Goal: Obtain resource: Obtain resource

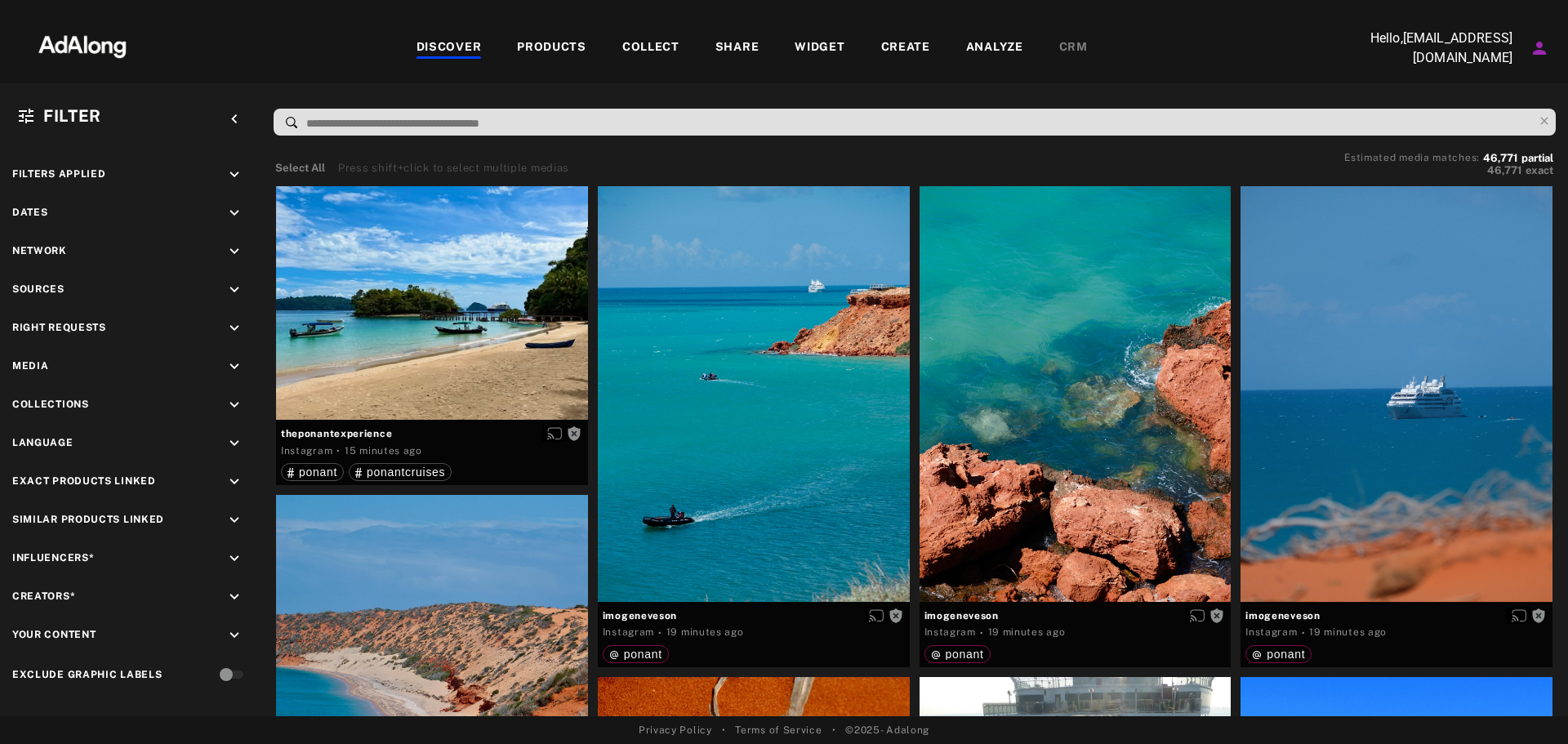
click at [575, 122] on input at bounding box center [918, 124] width 1228 height 22
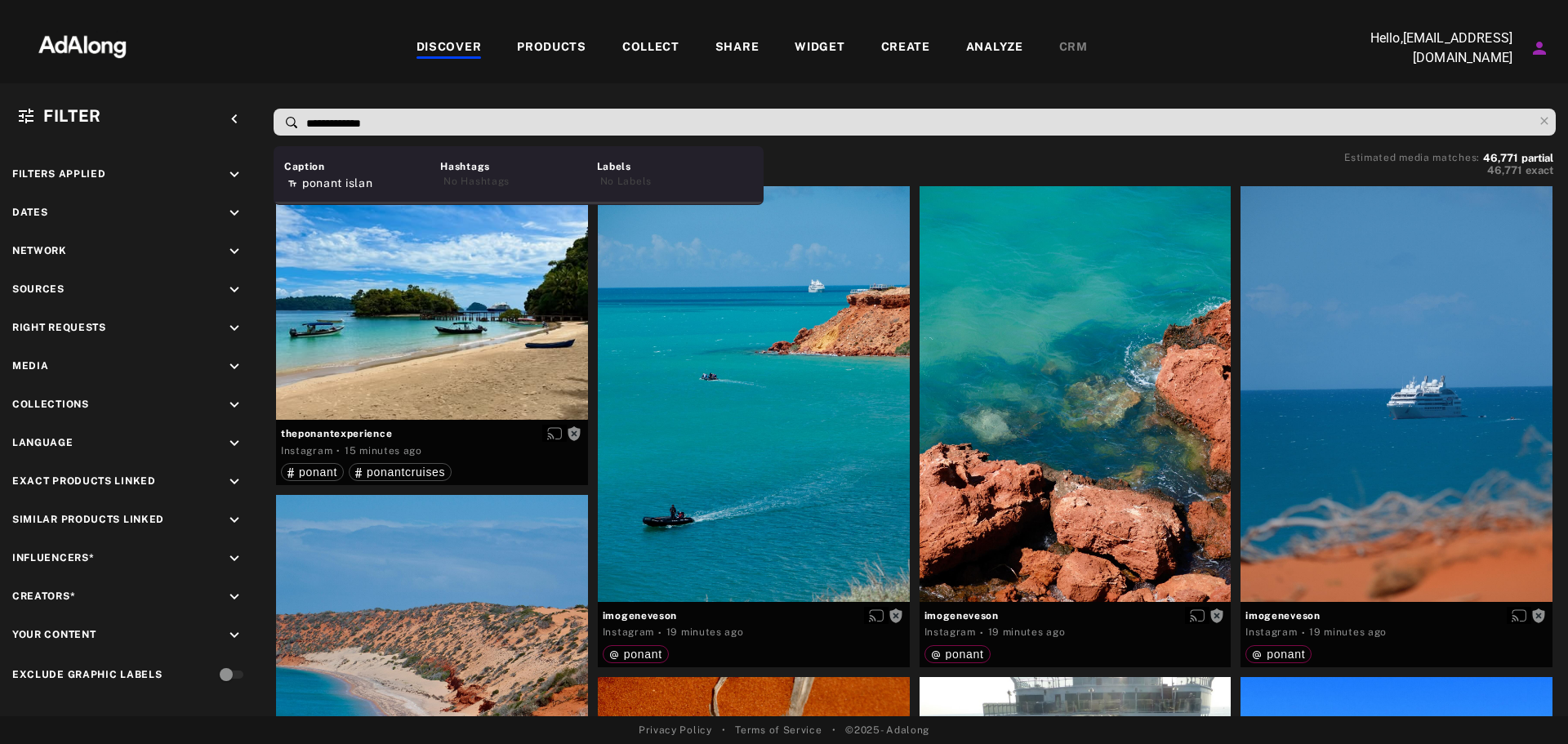
type input "**********"
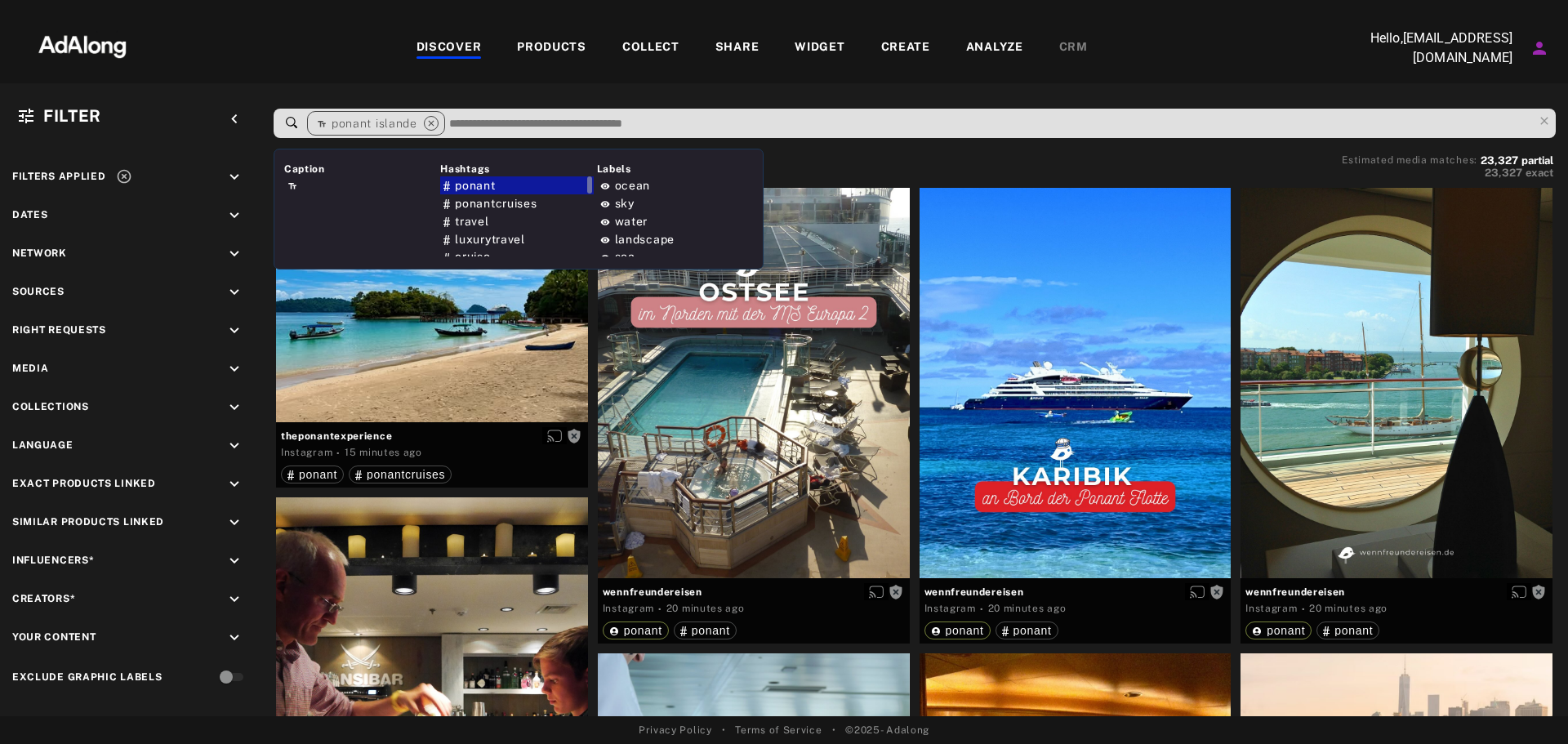
click at [457, 185] on span "ponant" at bounding box center [475, 185] width 40 height 13
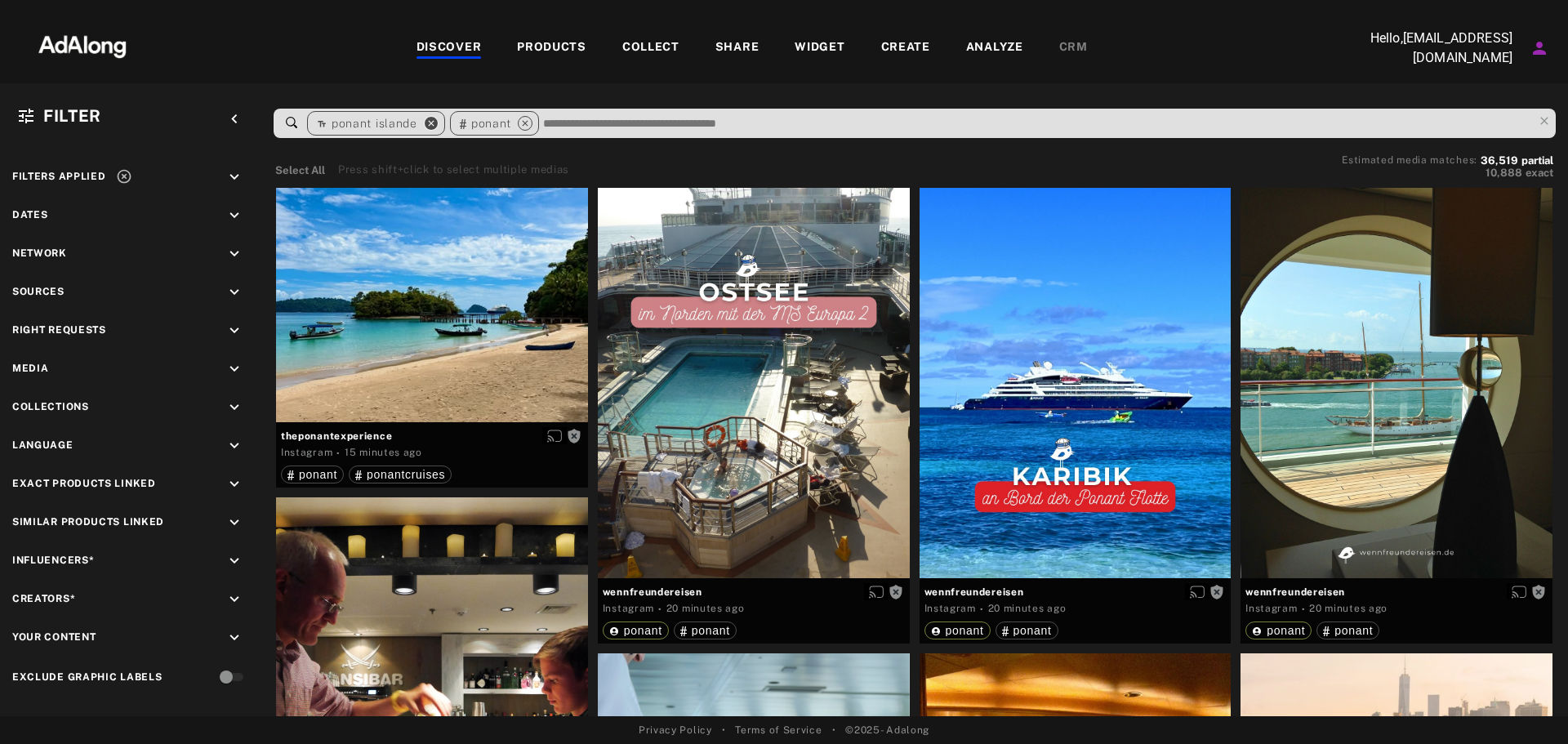
click at [430, 124] on icon "close" at bounding box center [431, 123] width 15 height 15
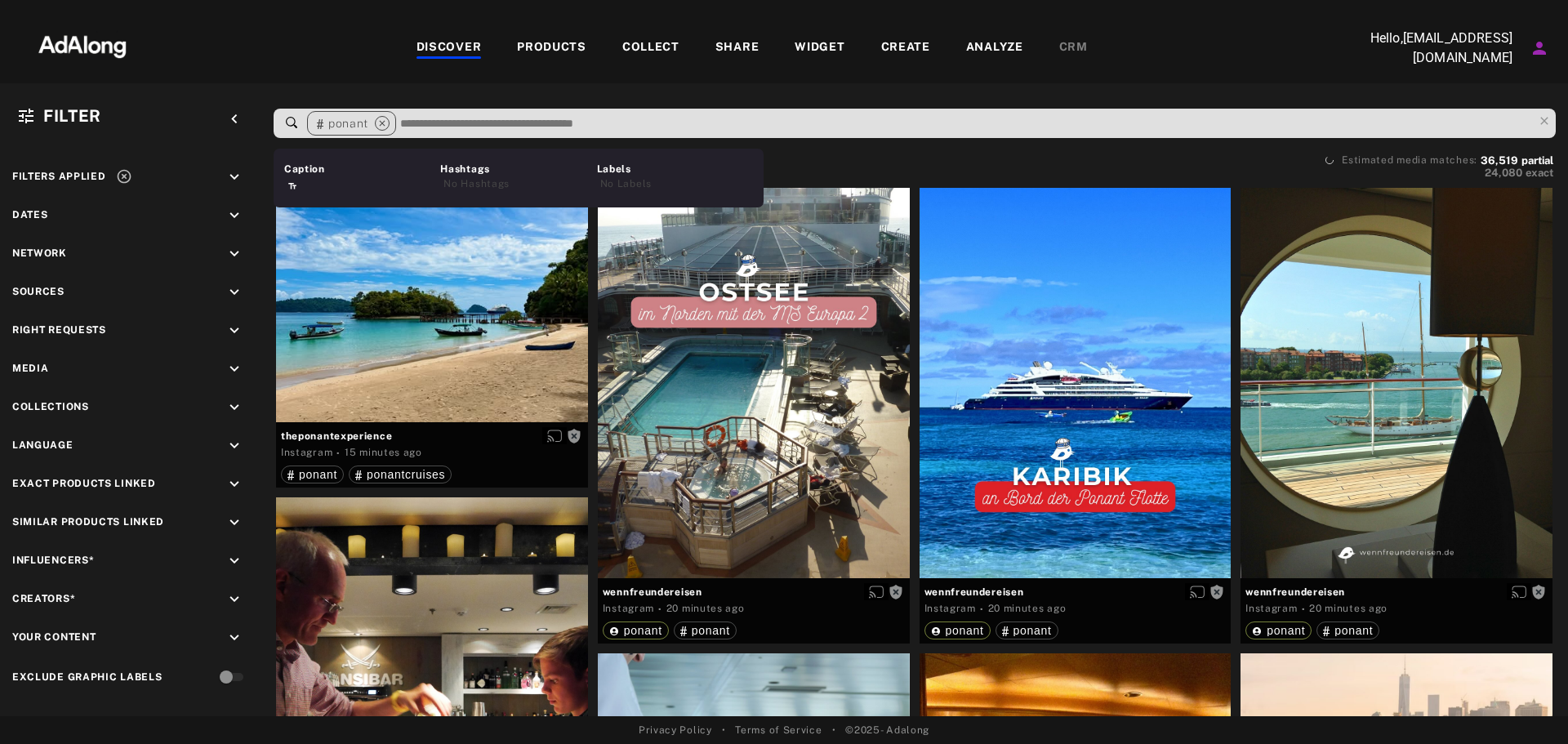
click at [494, 120] on input at bounding box center [965, 124] width 1134 height 22
type input "********"
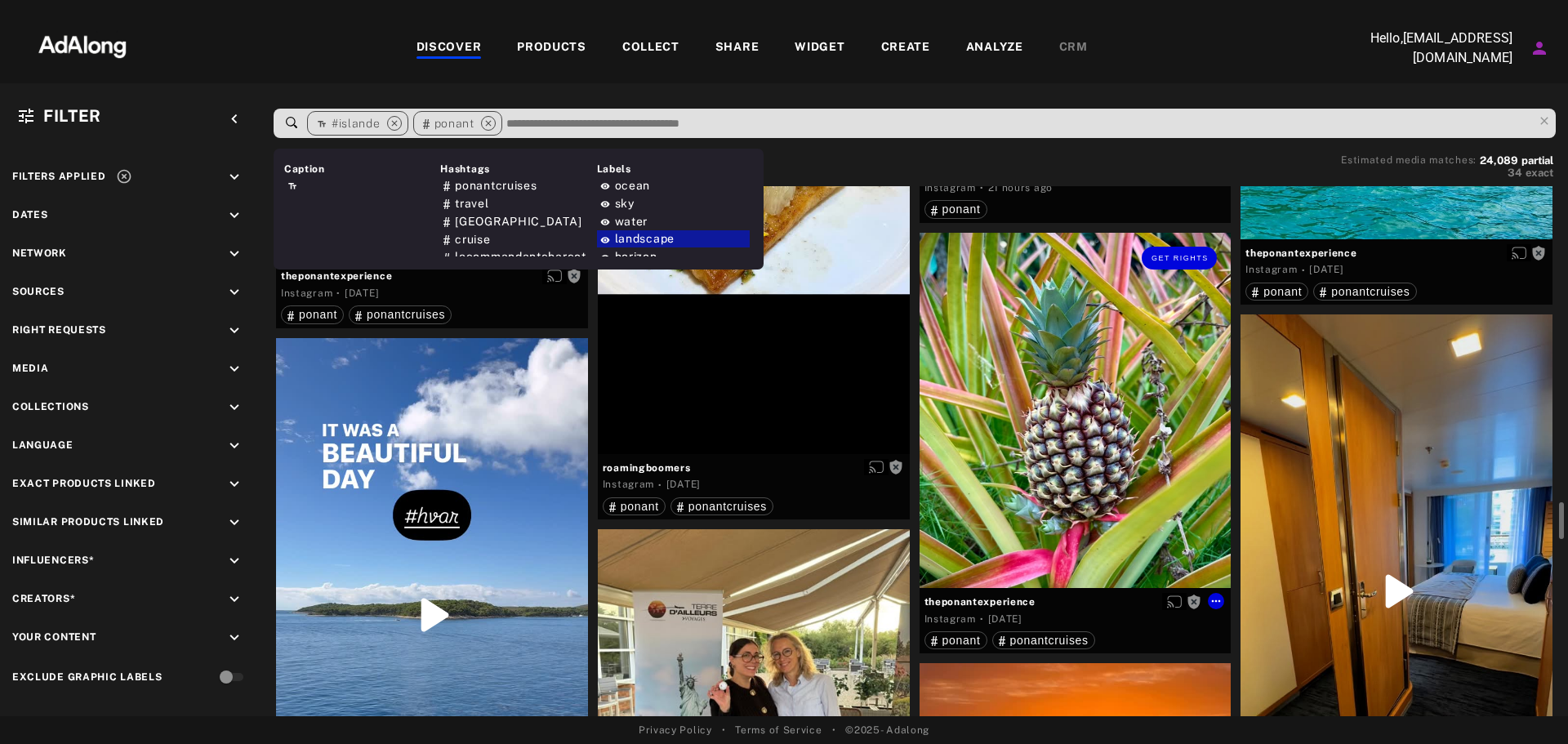
scroll to position [4571, 0]
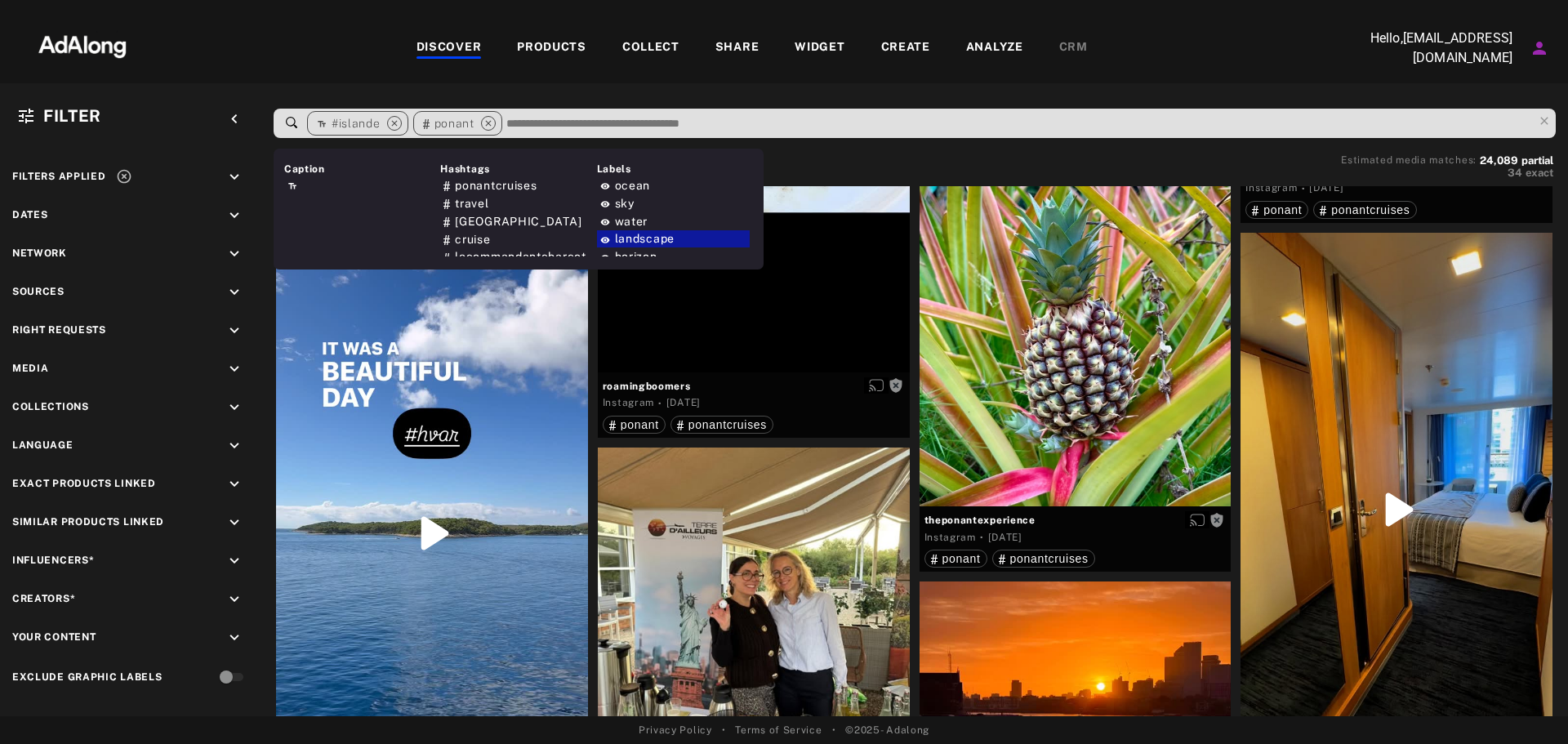
click at [71, 594] on span "Creators*" at bounding box center [44, 599] width 63 height 12
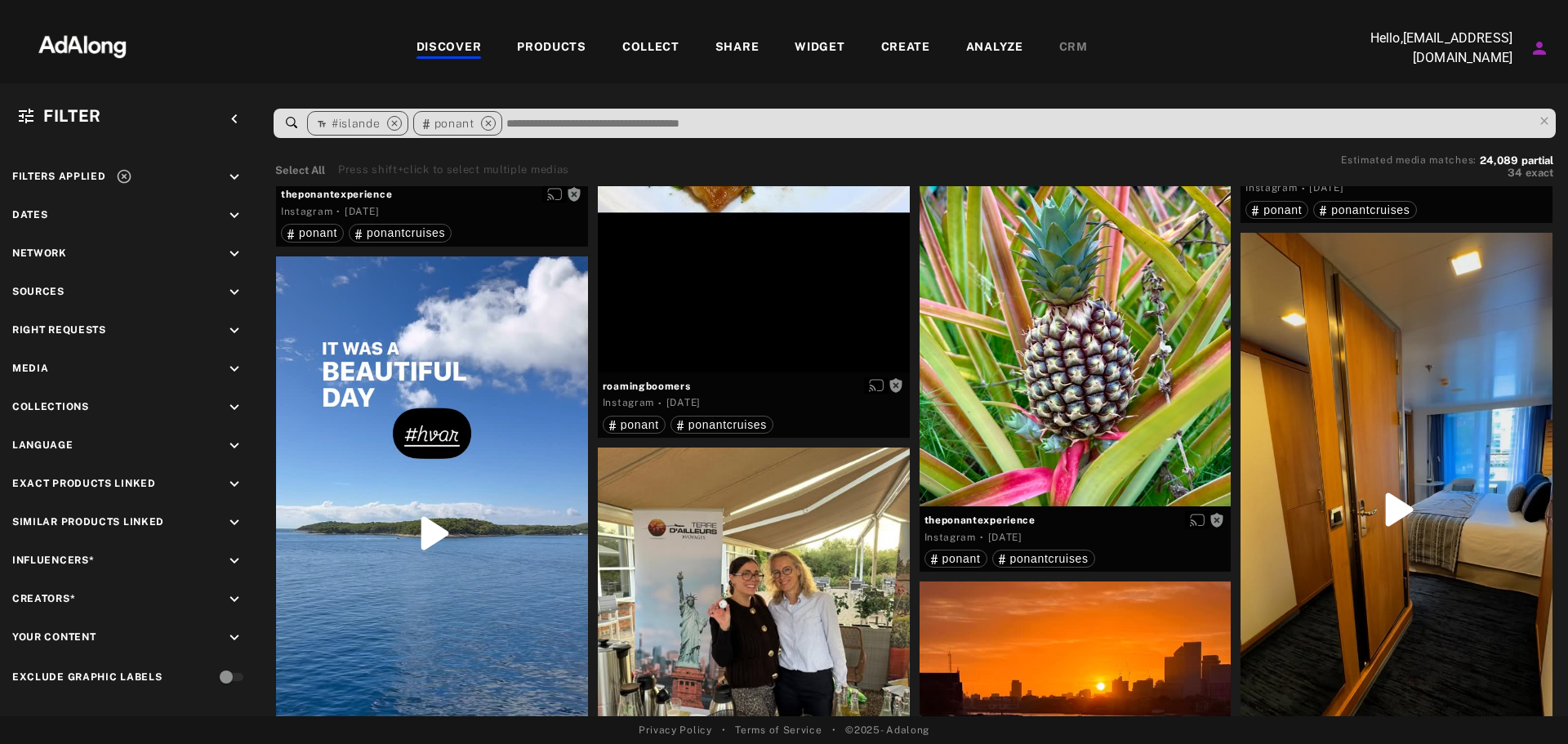
click at [228, 599] on icon "keyboard_arrow_down" at bounding box center [234, 599] width 18 height 18
click at [127, 662] on input at bounding box center [132, 668] width 218 height 22
type input "*****"
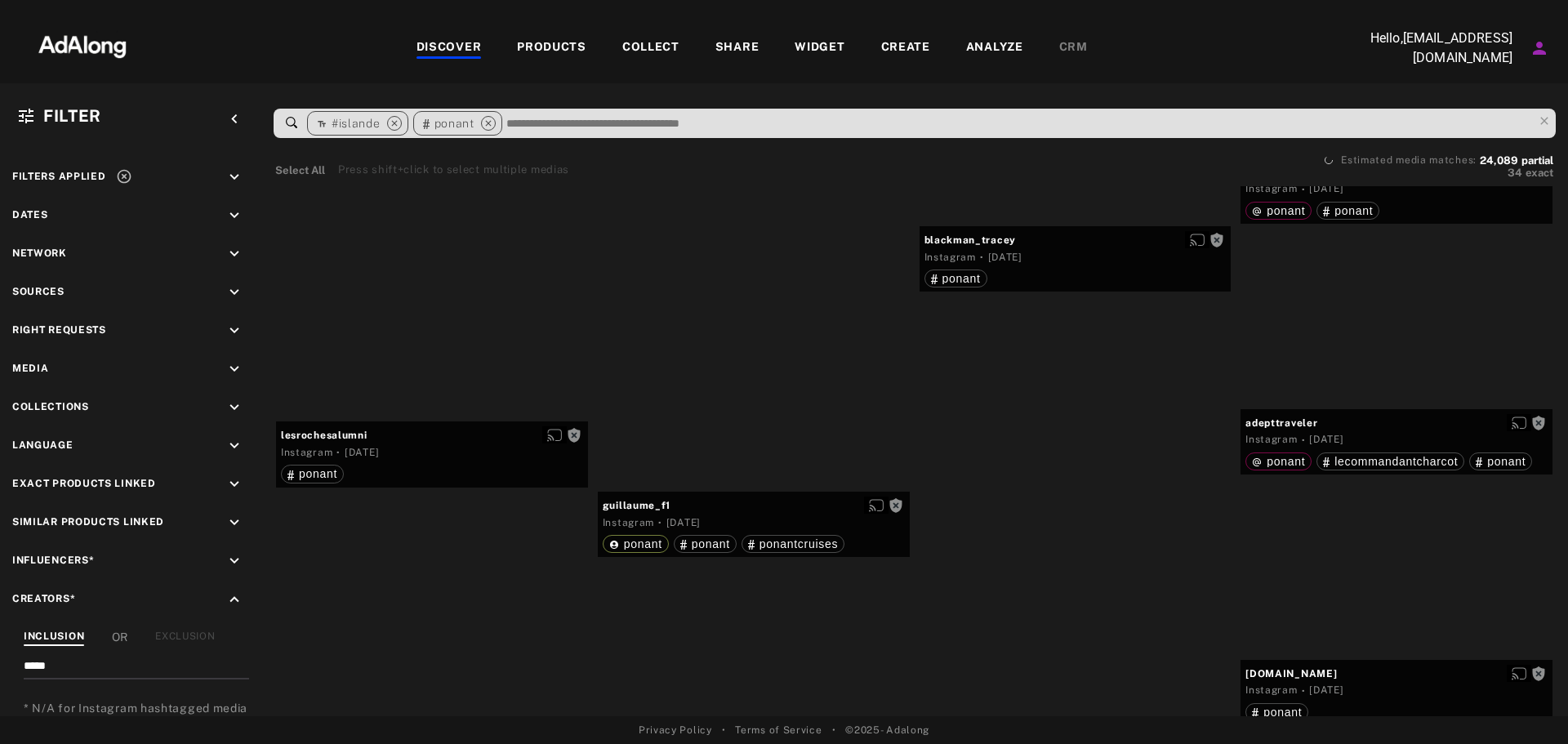
scroll to position [17897, 0]
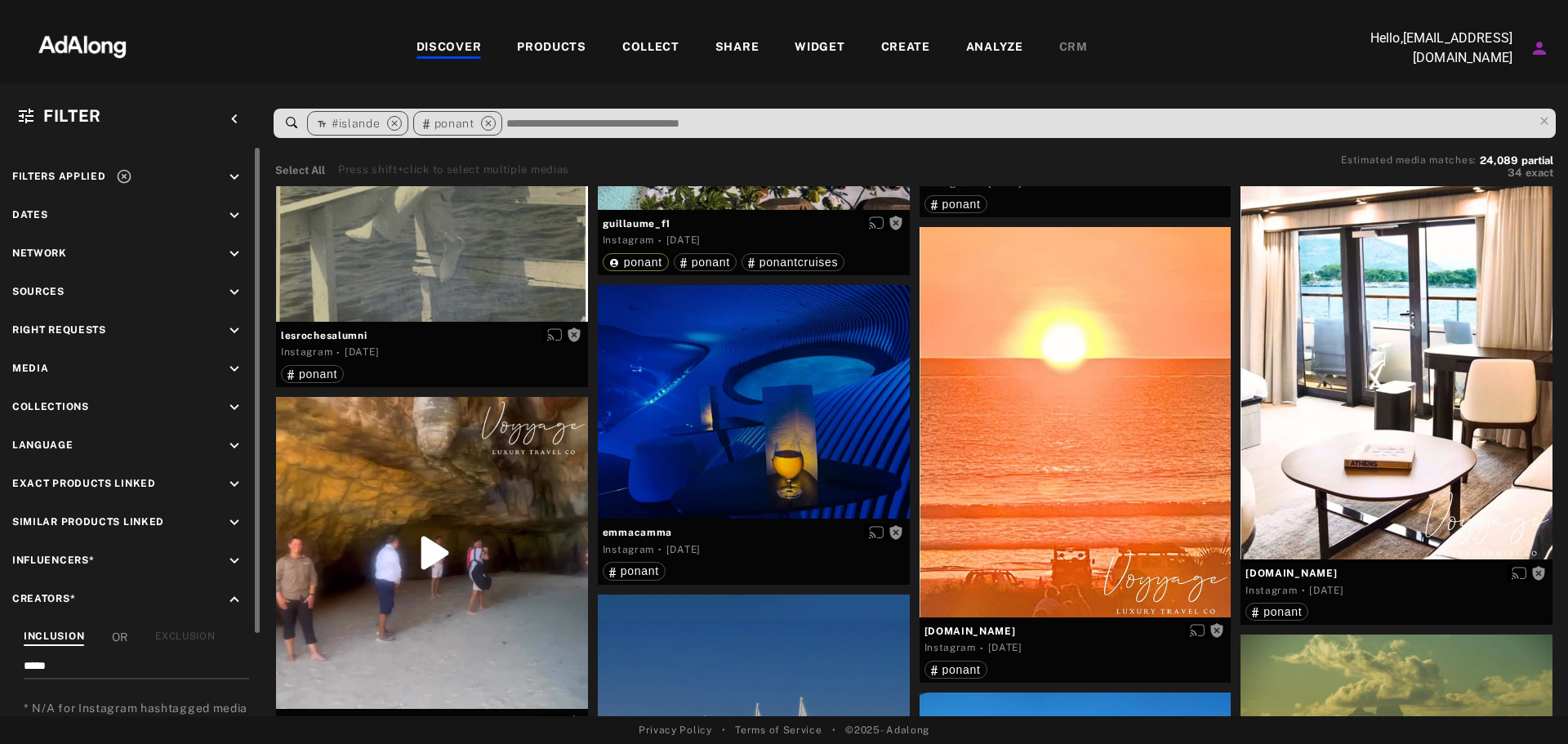
click at [239, 288] on icon "keyboard_arrow_down" at bounding box center [234, 292] width 18 height 18
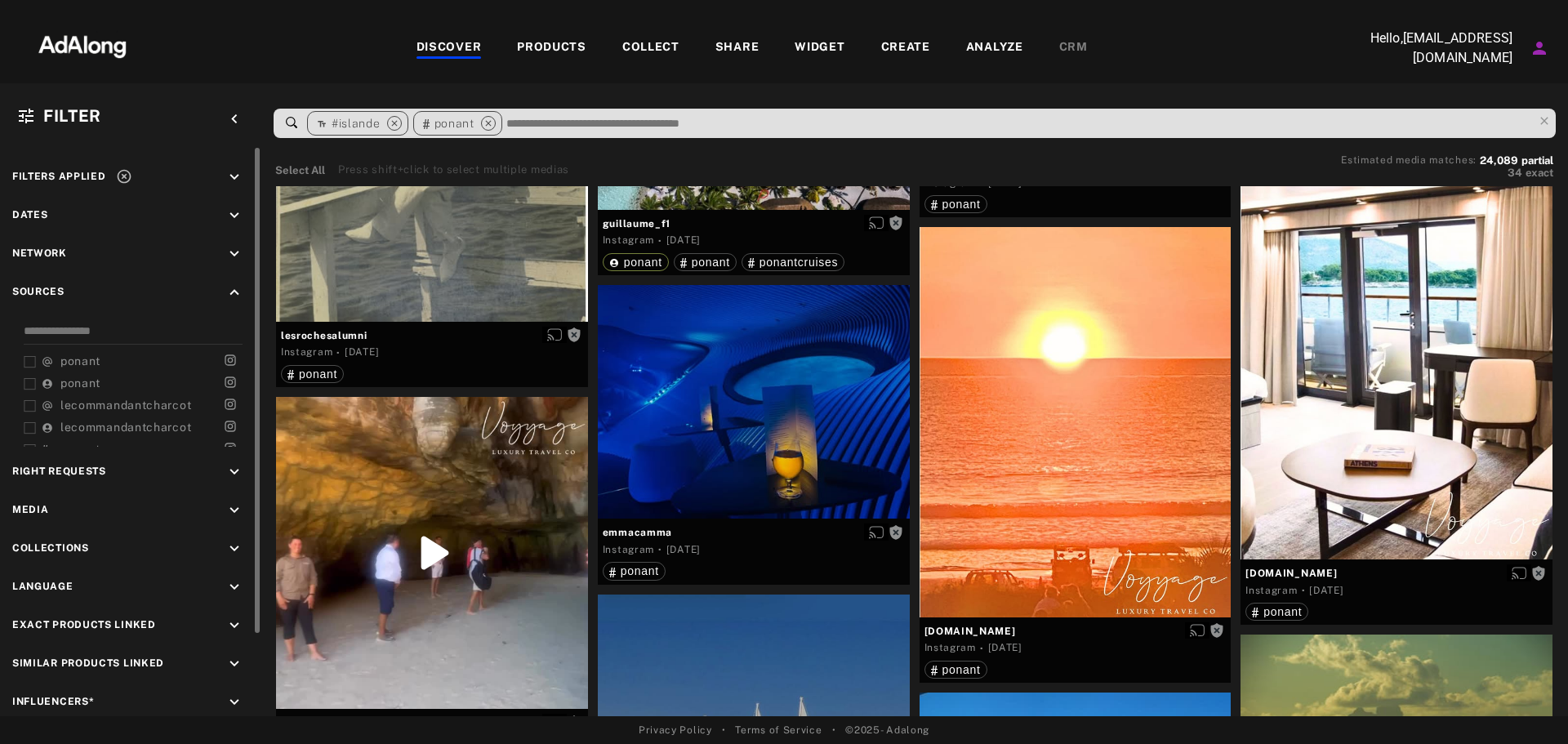
click at [239, 288] on icon "keyboard_arrow_up" at bounding box center [234, 292] width 18 height 18
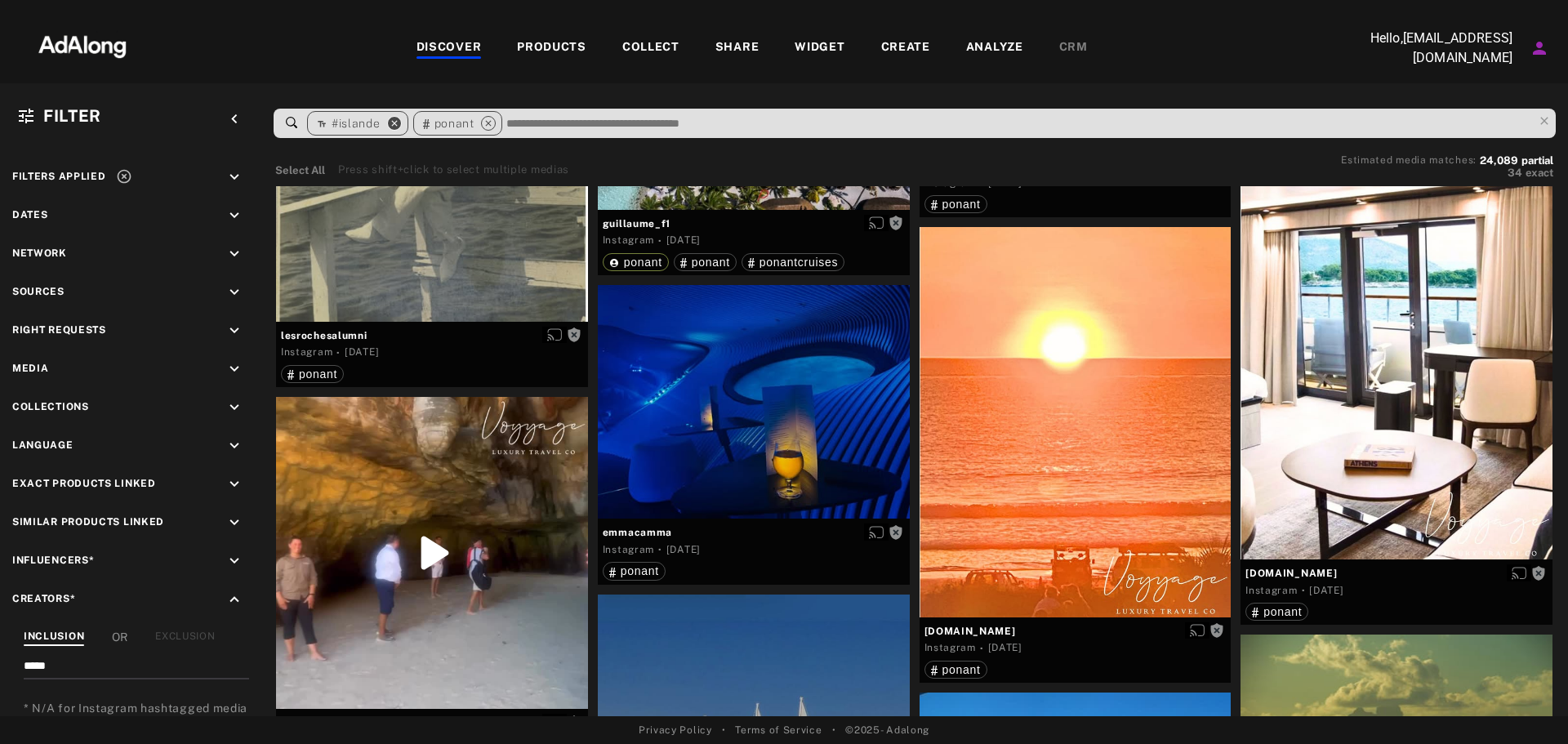
click at [394, 121] on icon "close" at bounding box center [394, 123] width 15 height 15
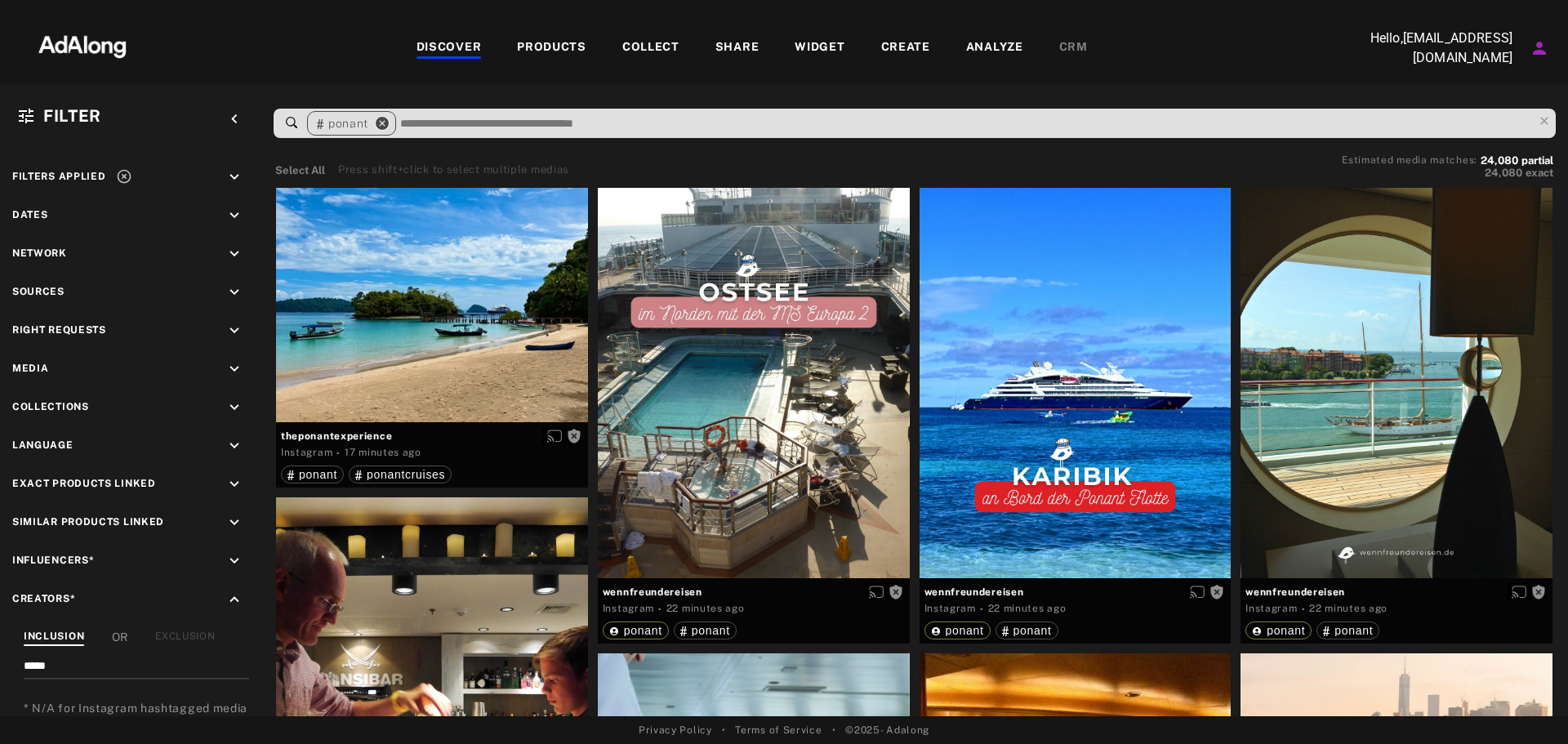
click at [385, 118] on icon "close" at bounding box center [382, 123] width 15 height 15
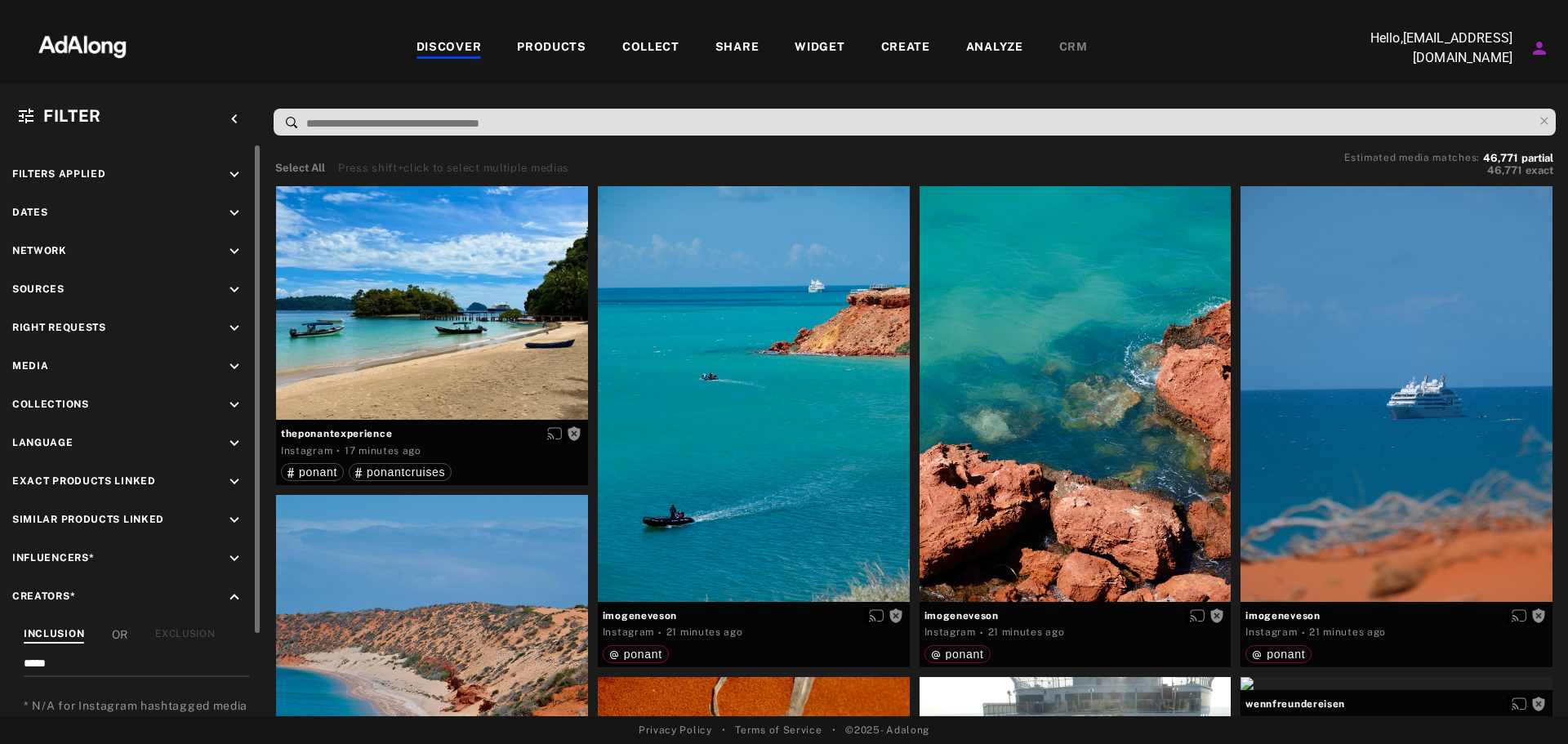
drag, startPoint x: 76, startPoint y: 655, endPoint x: 0, endPoint y: 653, distance: 76.0
click at [0, 653] on div "Filters applied keyboard_arrow_down Dates keyboard_arrow_down Network keyboard_…" at bounding box center [131, 478] width 261 height 666
click at [233, 557] on icon "keyboard_arrow_down" at bounding box center [234, 558] width 18 height 18
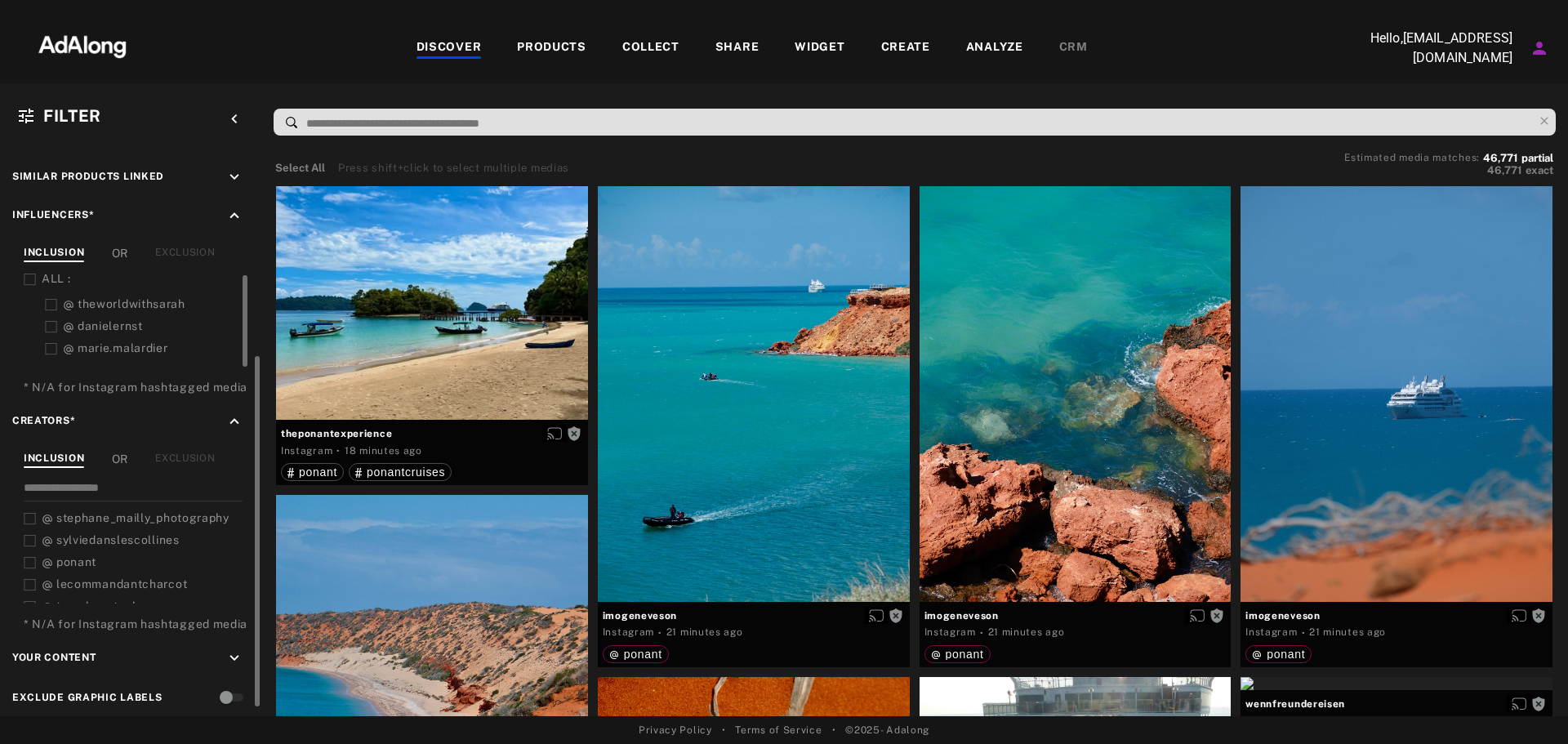
scroll to position [356, 0]
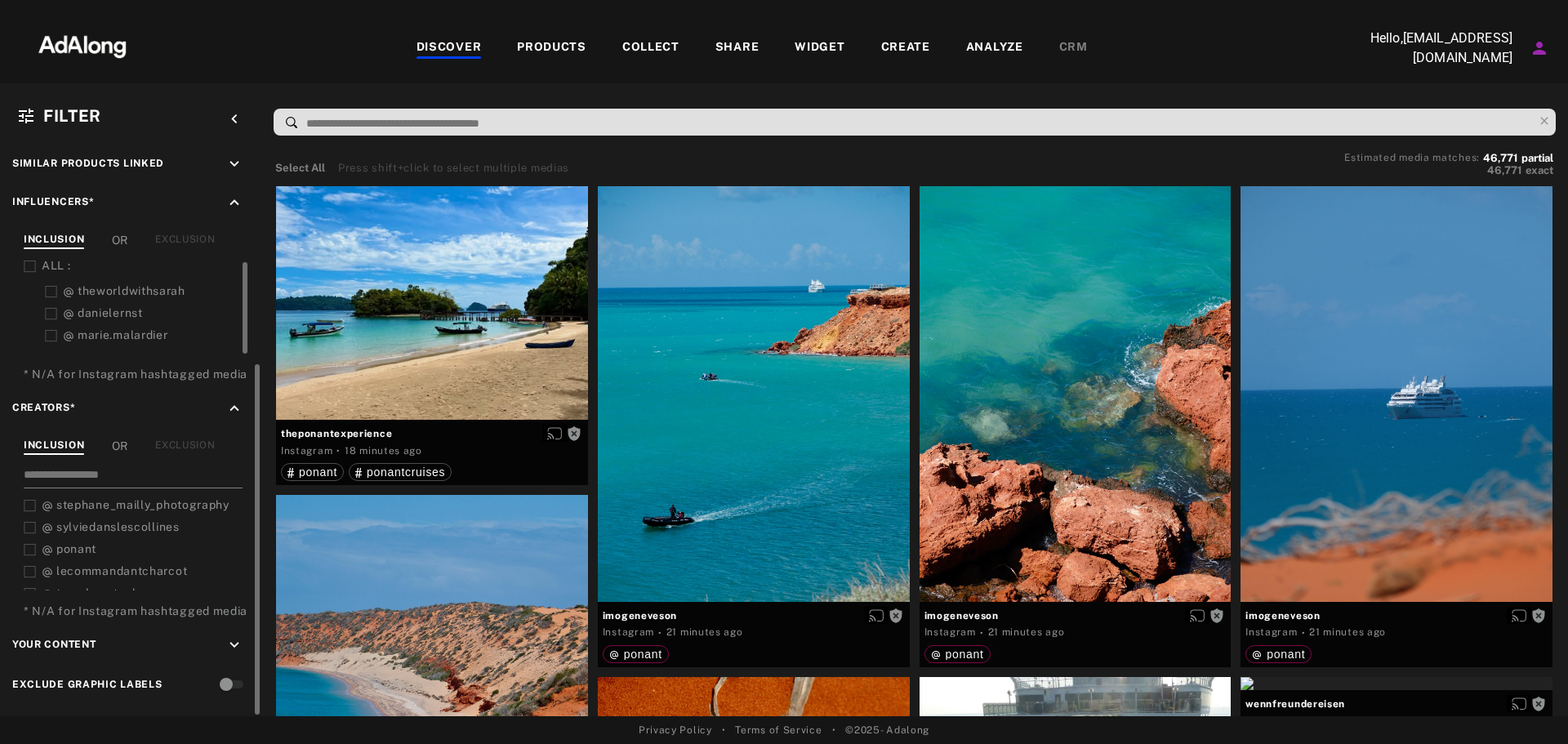
click at [118, 472] on input at bounding box center [132, 477] width 218 height 22
click at [115, 500] on span "photo_paul2" at bounding box center [92, 504] width 72 height 13
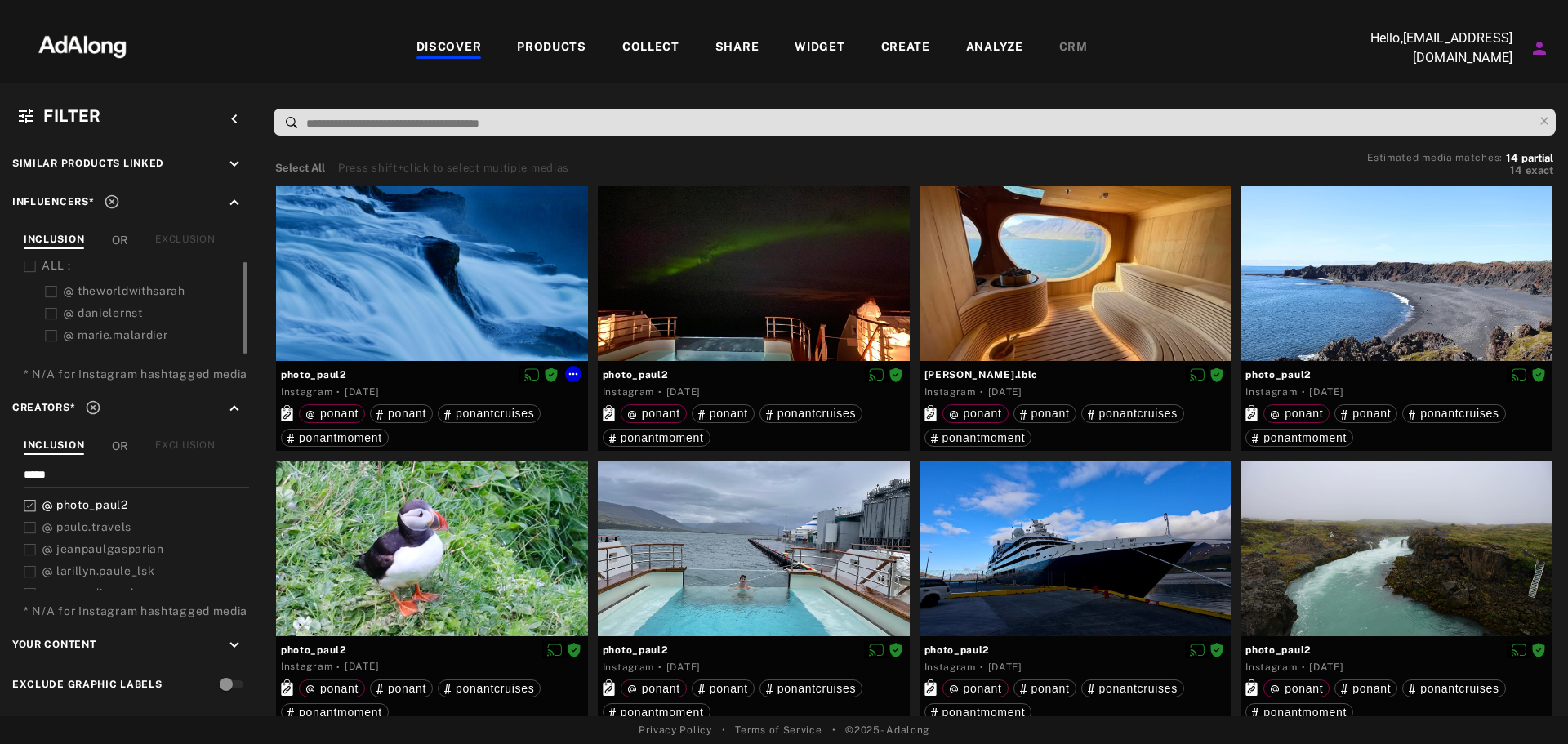
click at [422, 297] on div at bounding box center [432, 274] width 312 height 176
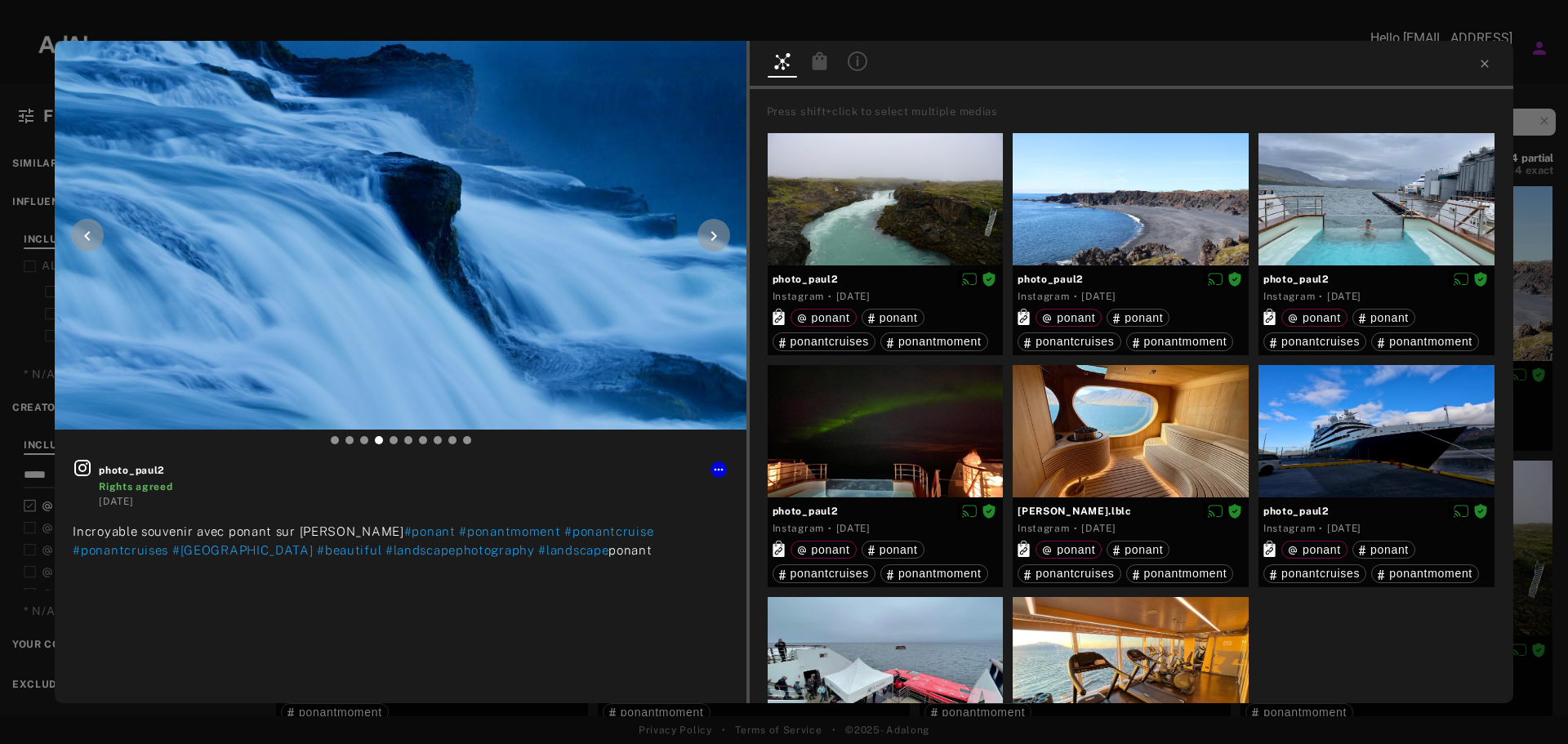
click at [708, 227] on icon at bounding box center [714, 236] width 20 height 20
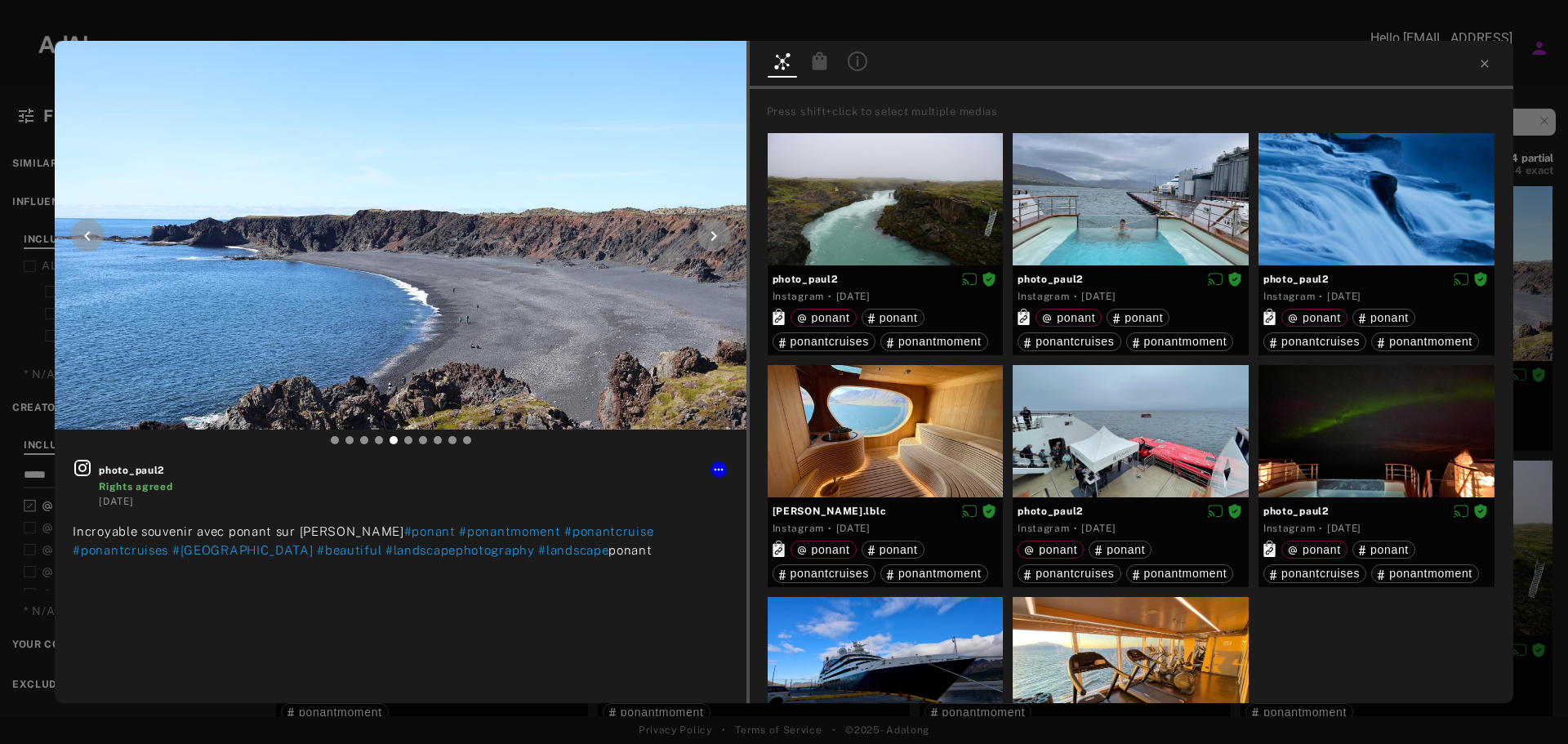
click at [715, 240] on icon at bounding box center [714, 236] width 20 height 20
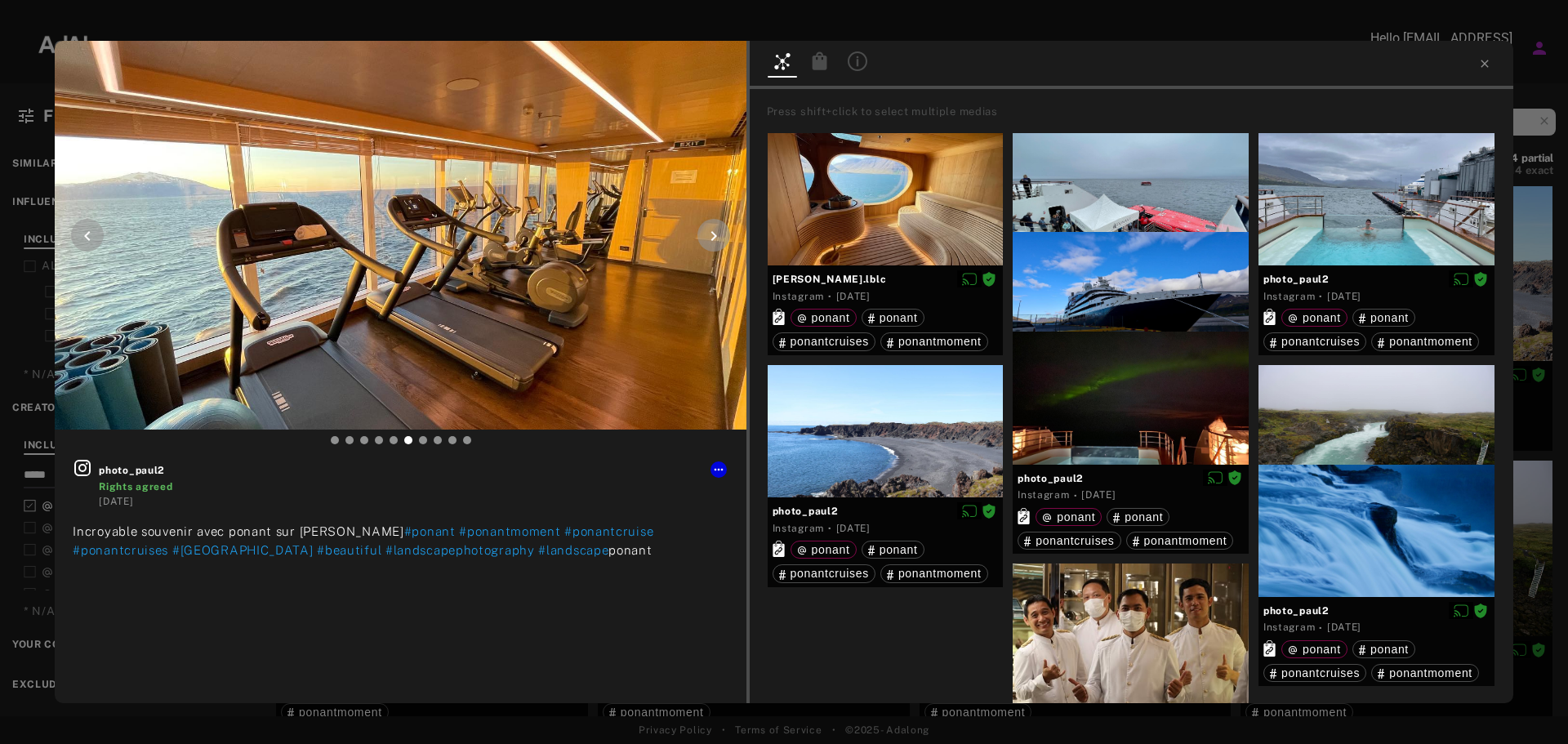
click at [715, 240] on icon at bounding box center [714, 236] width 20 height 20
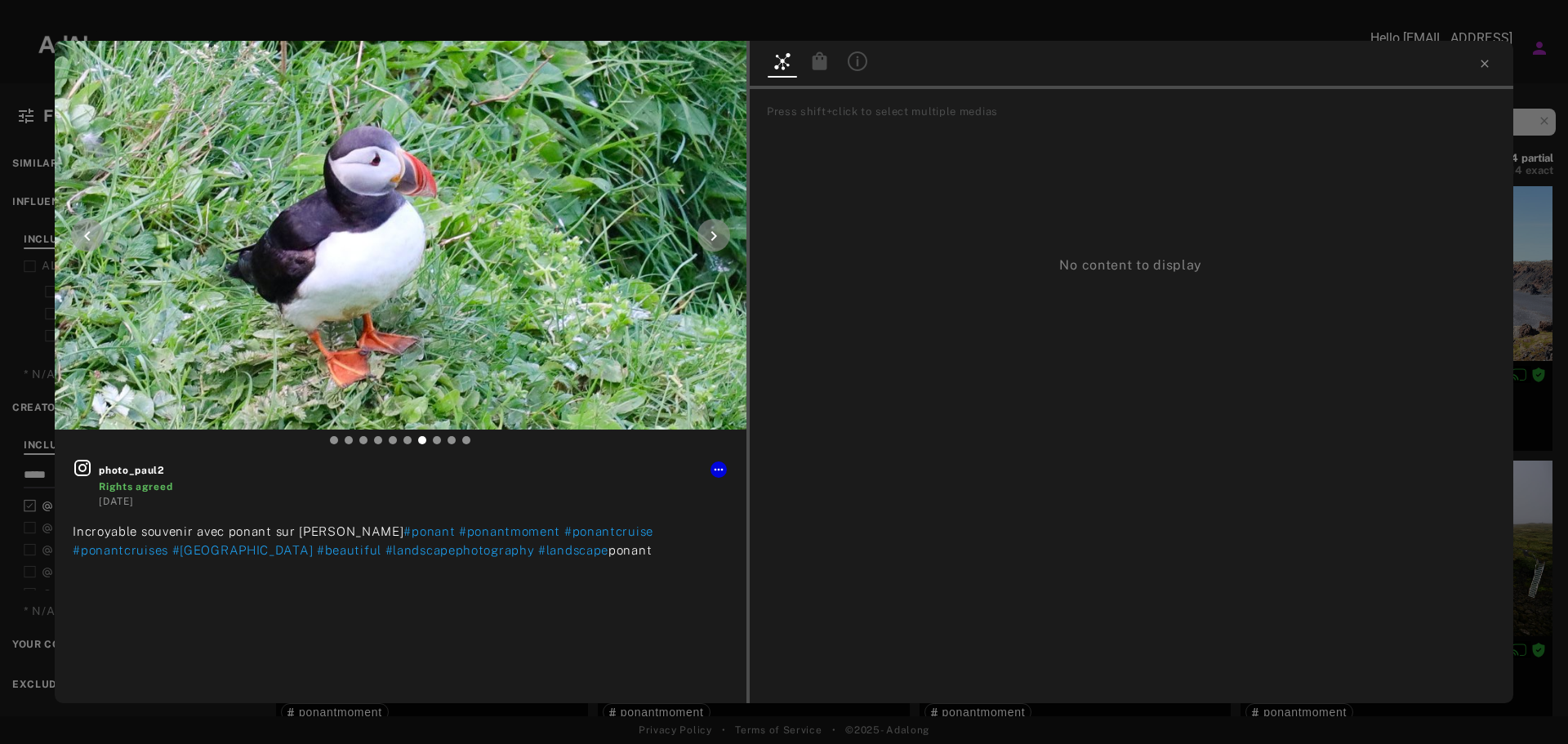
click at [706, 235] on icon at bounding box center [714, 236] width 20 height 20
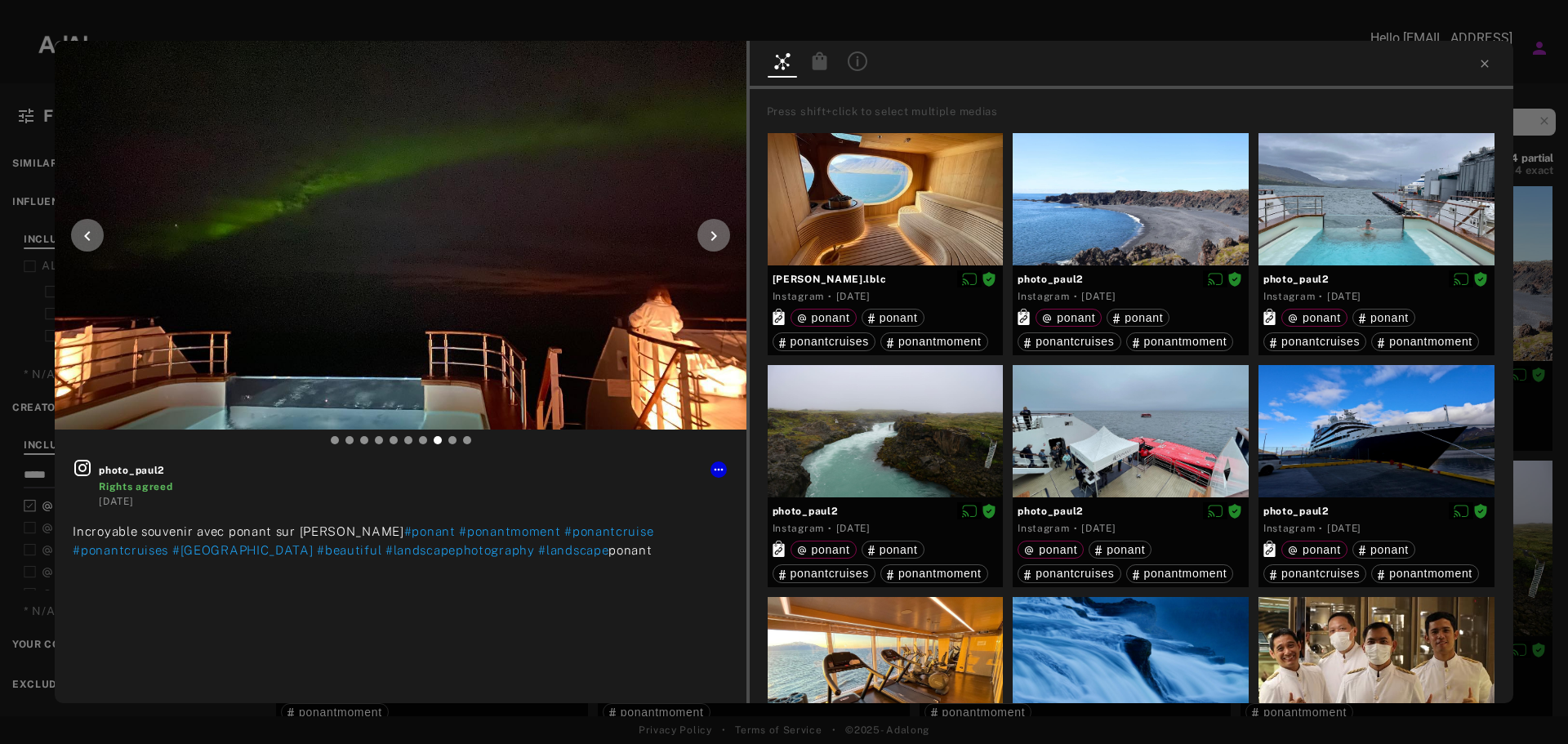
click at [720, 234] on icon at bounding box center [714, 236] width 20 height 20
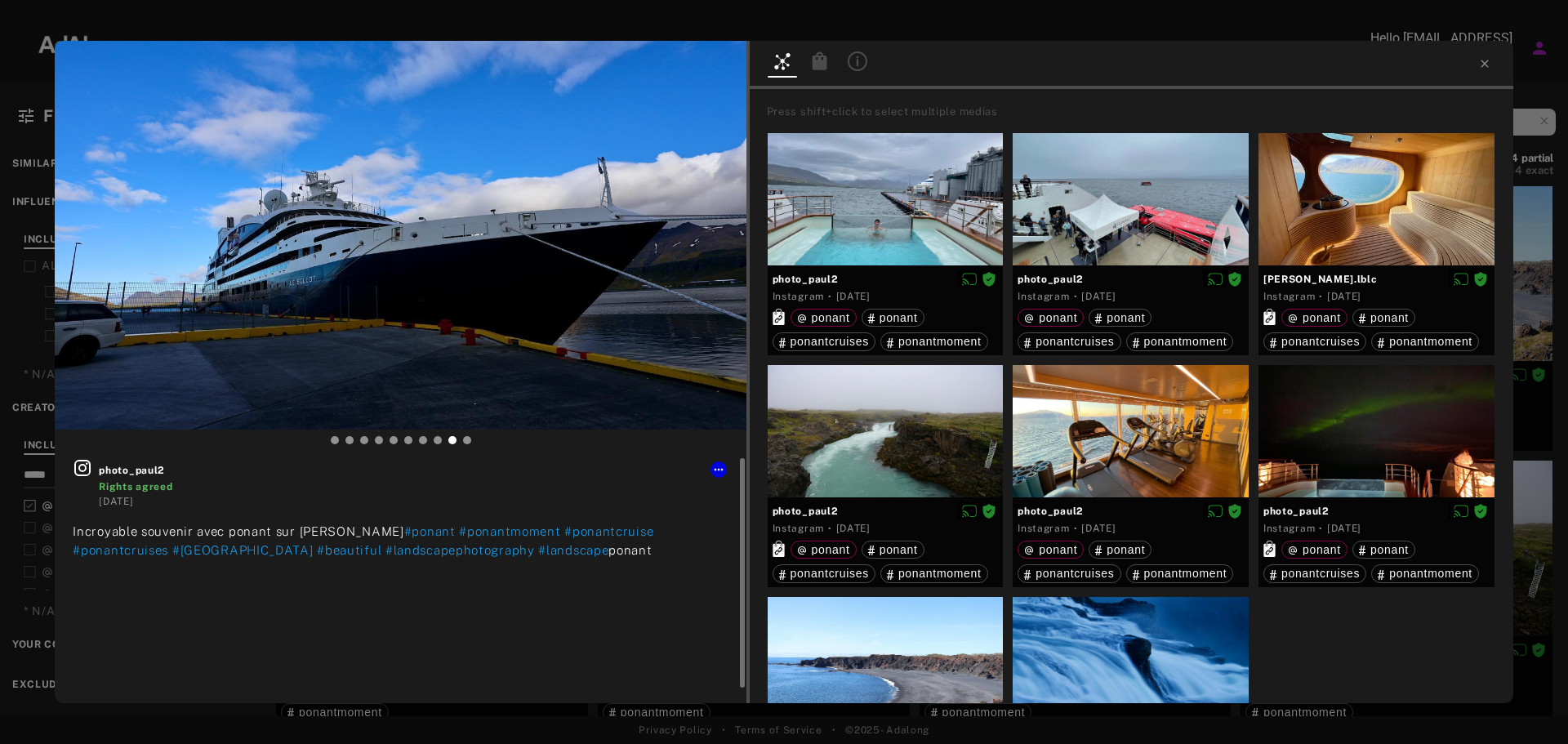
click at [82, 466] on icon at bounding box center [83, 467] width 20 height 20
click at [857, 23] on div at bounding box center [784, 14] width 1568 height 29
click at [87, 243] on icon at bounding box center [87, 236] width 20 height 20
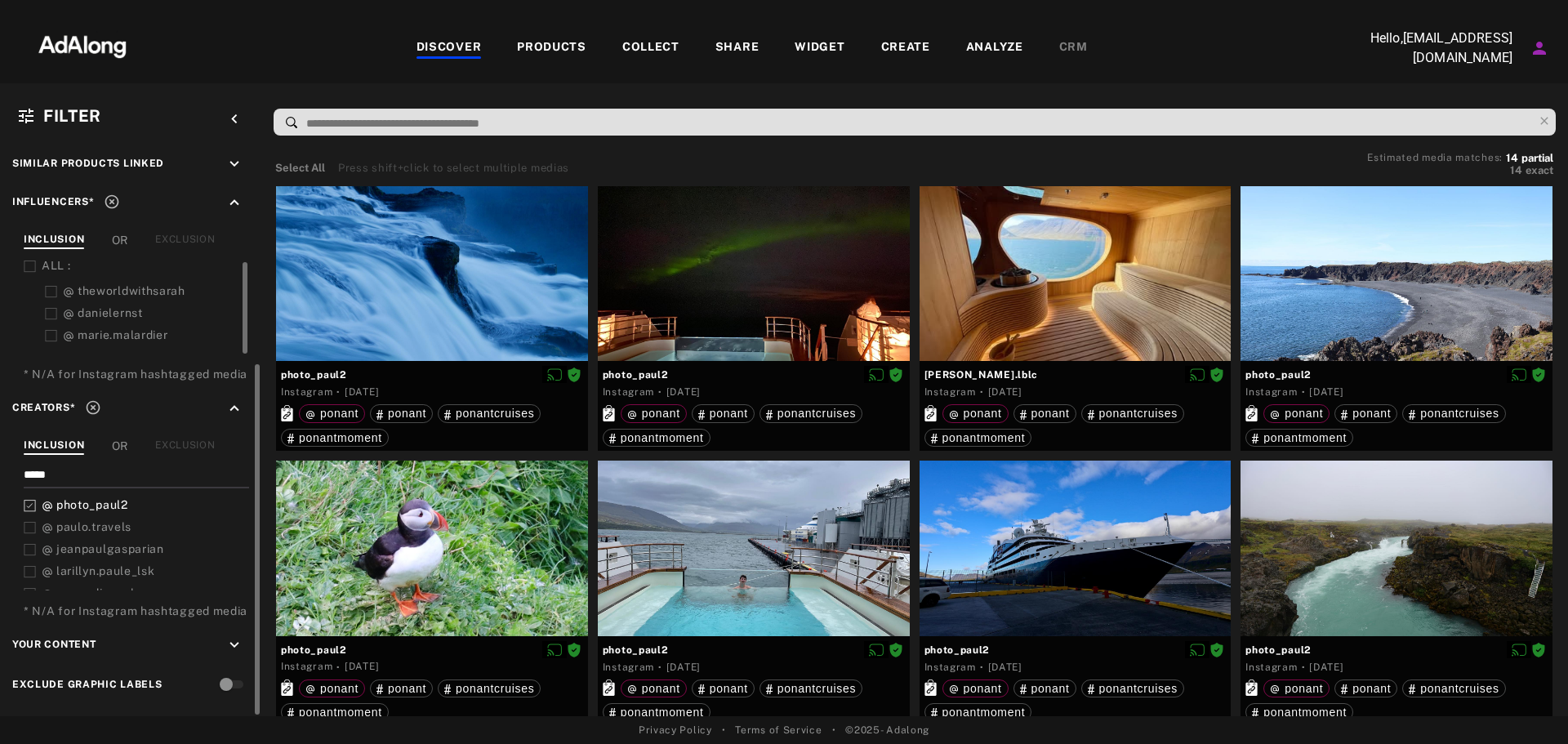
drag, startPoint x: 61, startPoint y: 471, endPoint x: 0, endPoint y: 458, distance: 62.4
click at [0, 458] on div "Filters applied keyboard_arrow_down Dates keyboard_arrow_down Network keyboard_…" at bounding box center [131, 253] width 261 height 927
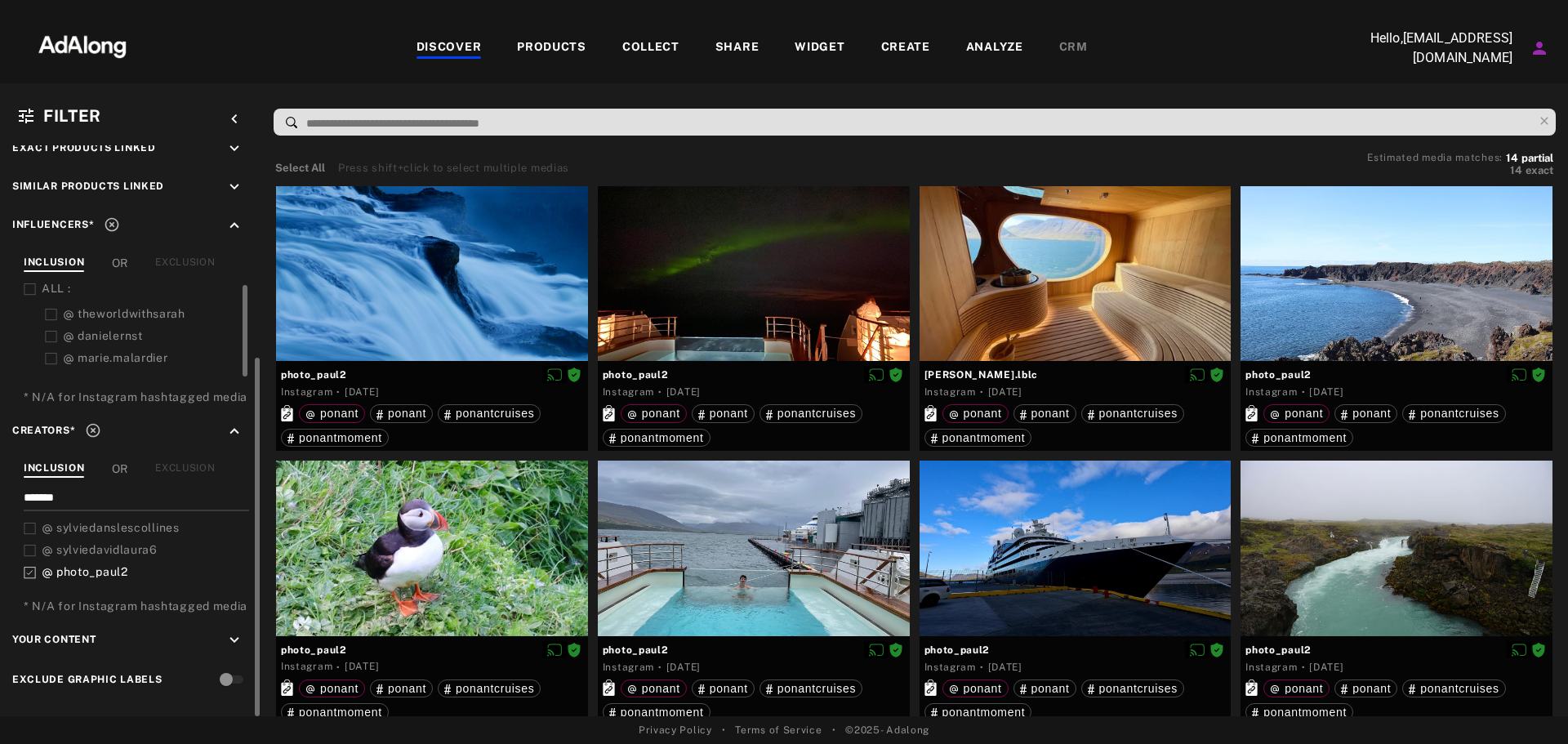
scroll to position [328, 0]
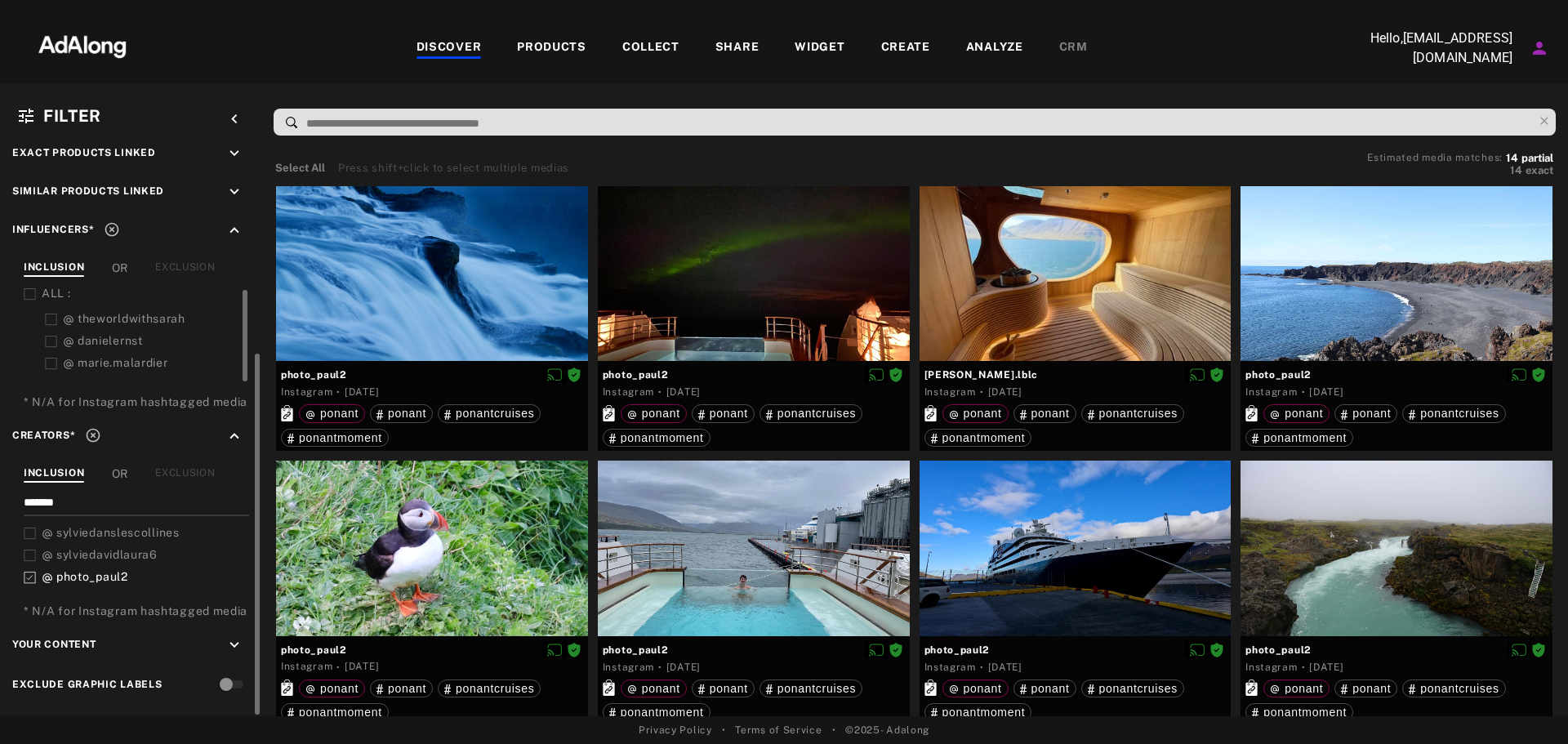
type input "*******"
click at [118, 528] on span "sylviedanslescollines" at bounding box center [118, 532] width 124 height 13
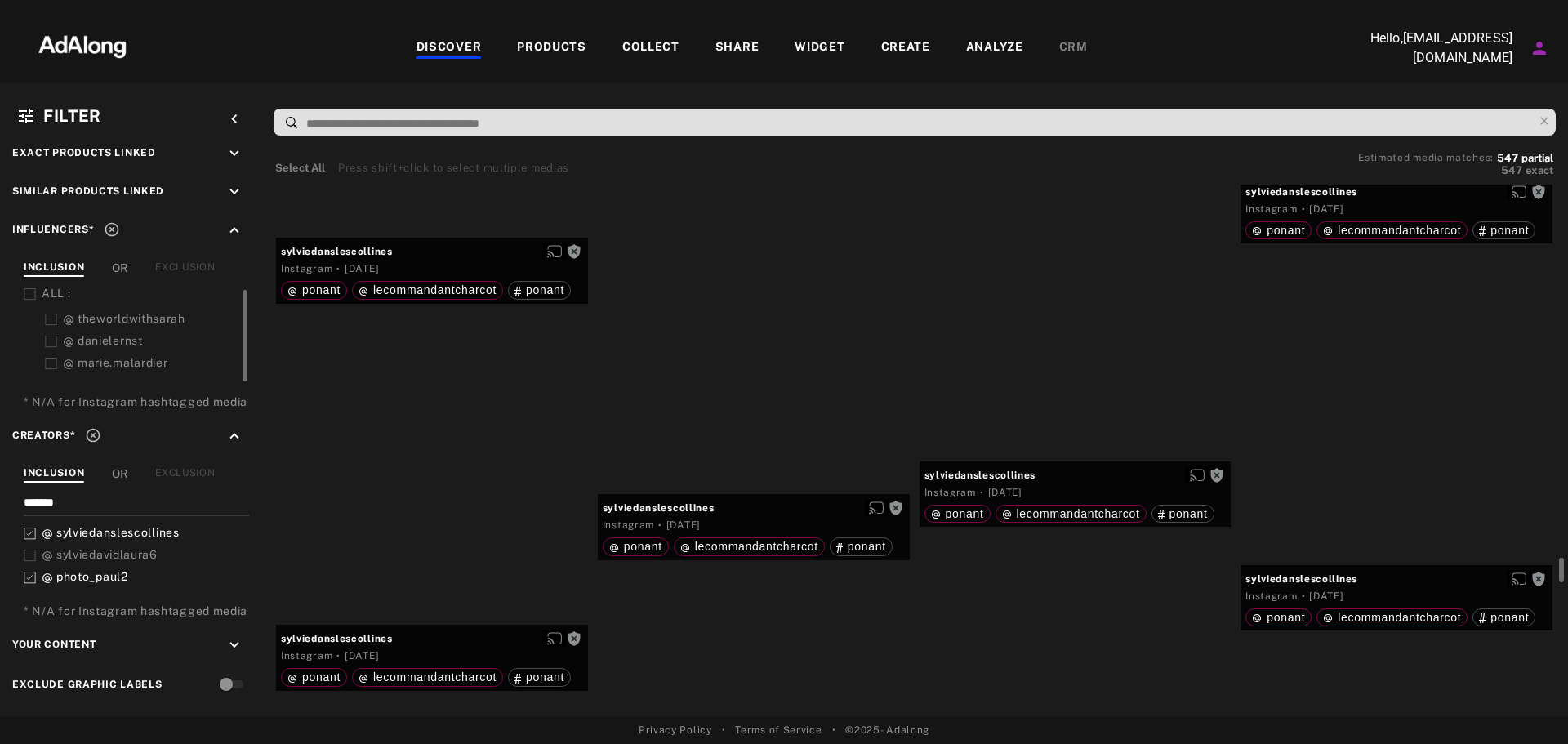
scroll to position [12161, 0]
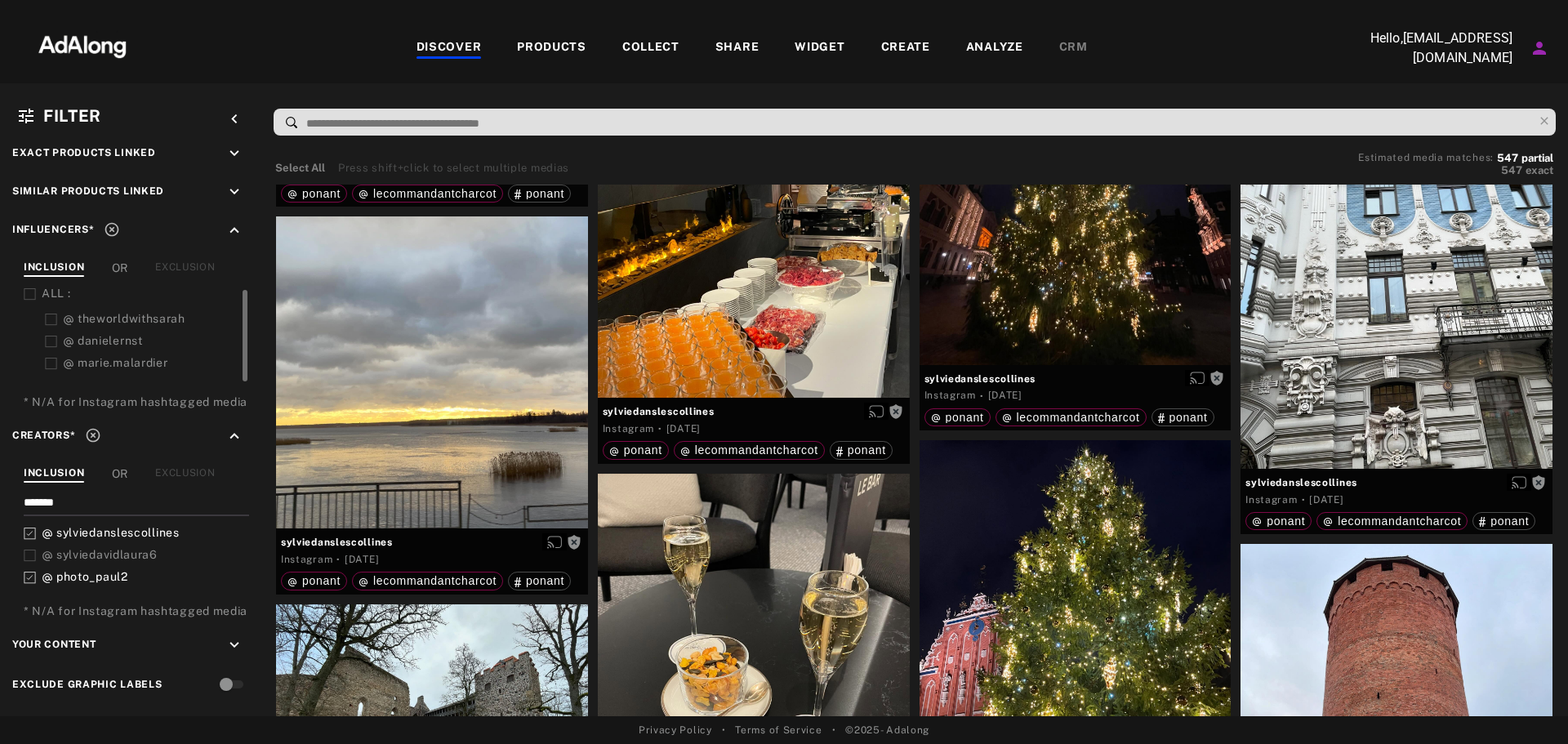
click at [424, 124] on input at bounding box center [918, 124] width 1228 height 22
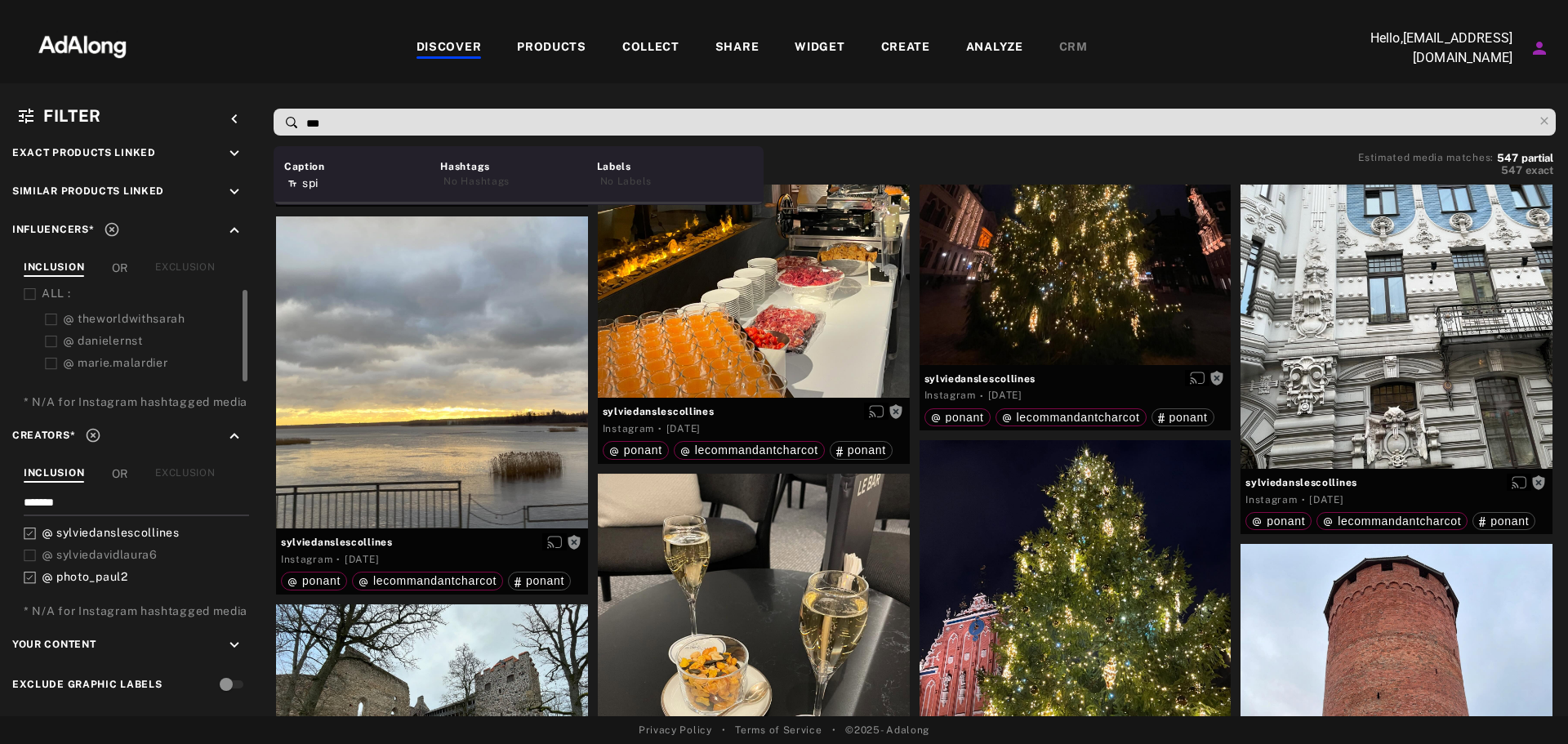
scroll to position [0, 0]
type input "*********"
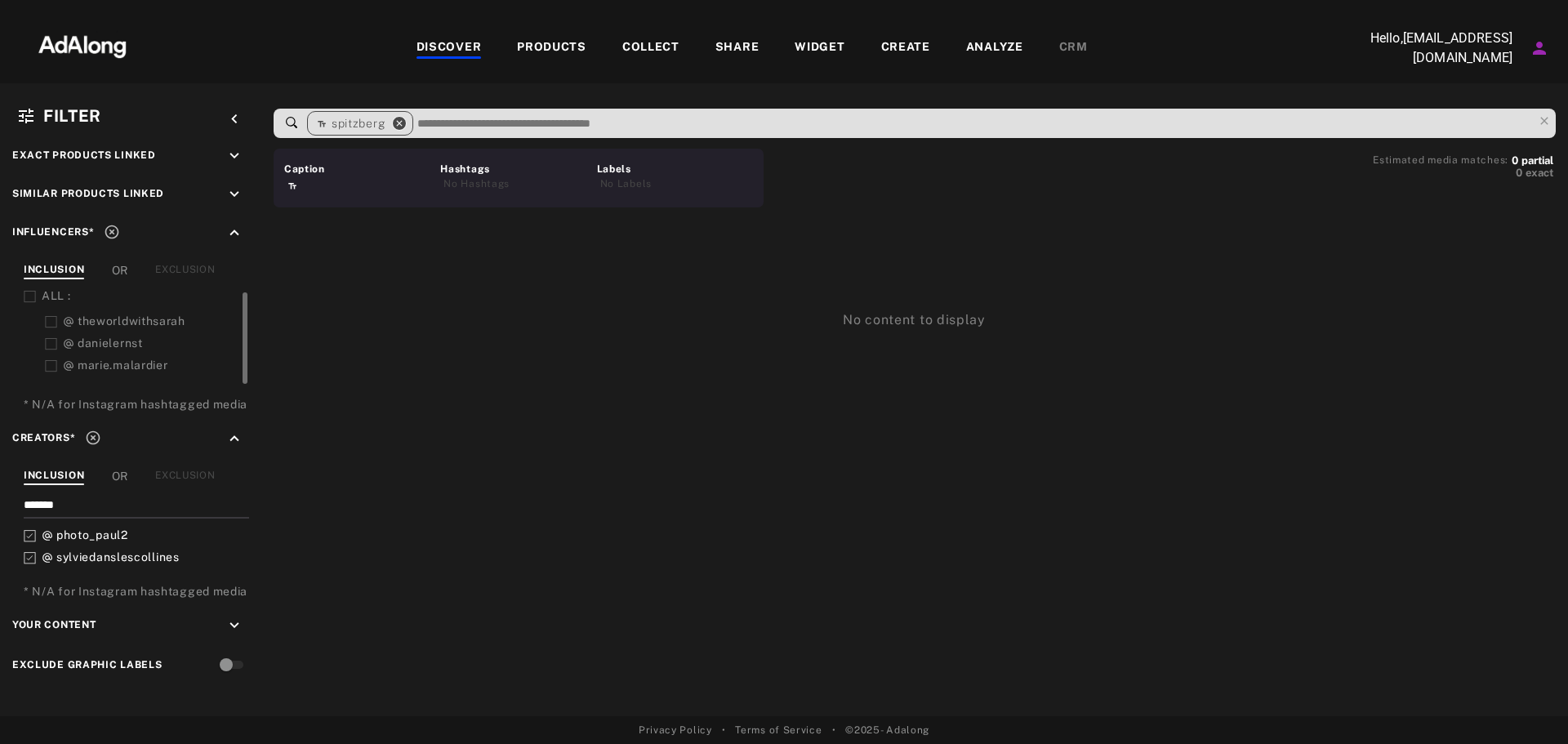
click at [392, 120] on icon "close" at bounding box center [399, 123] width 15 height 15
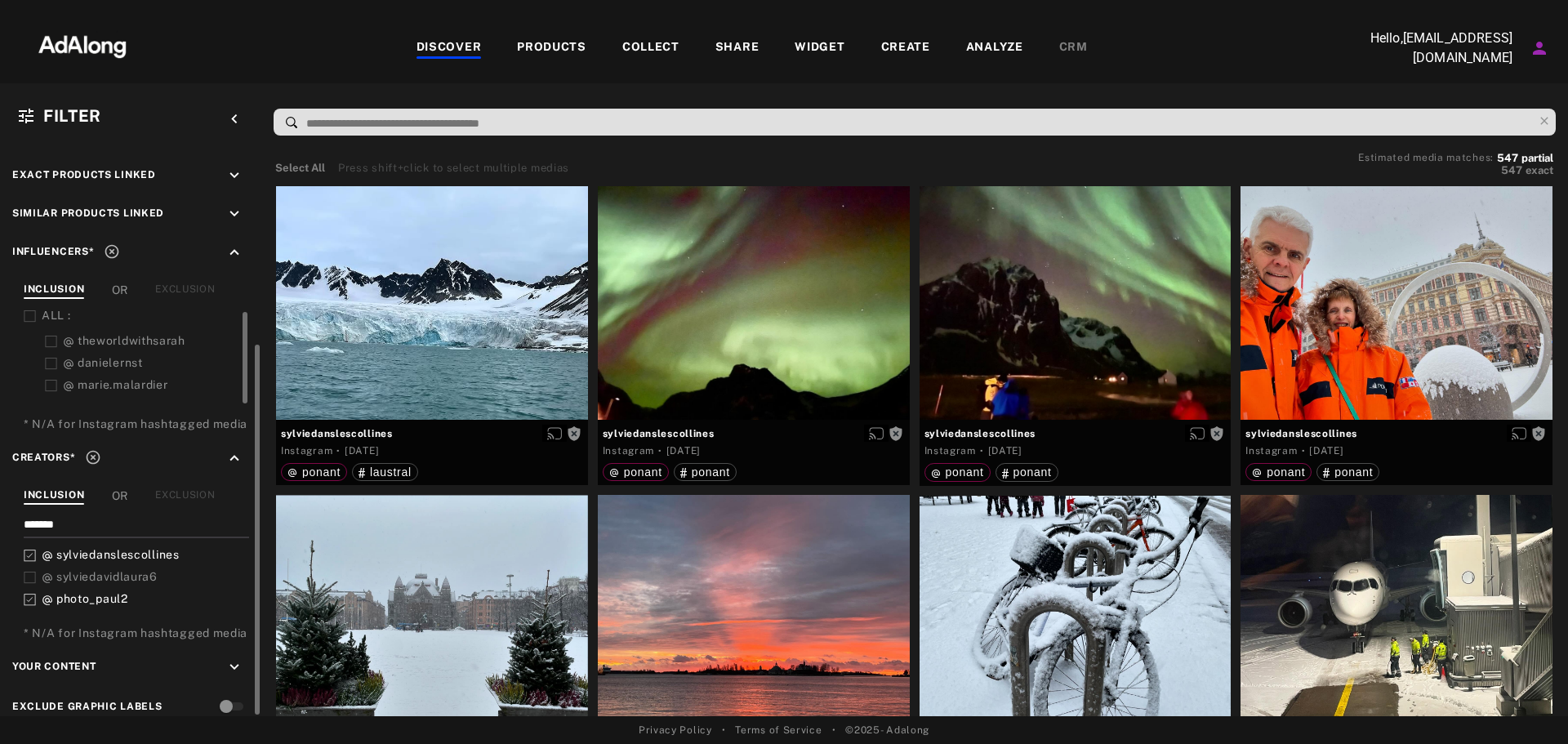
click at [35, 598] on icon at bounding box center [30, 600] width 12 height 12
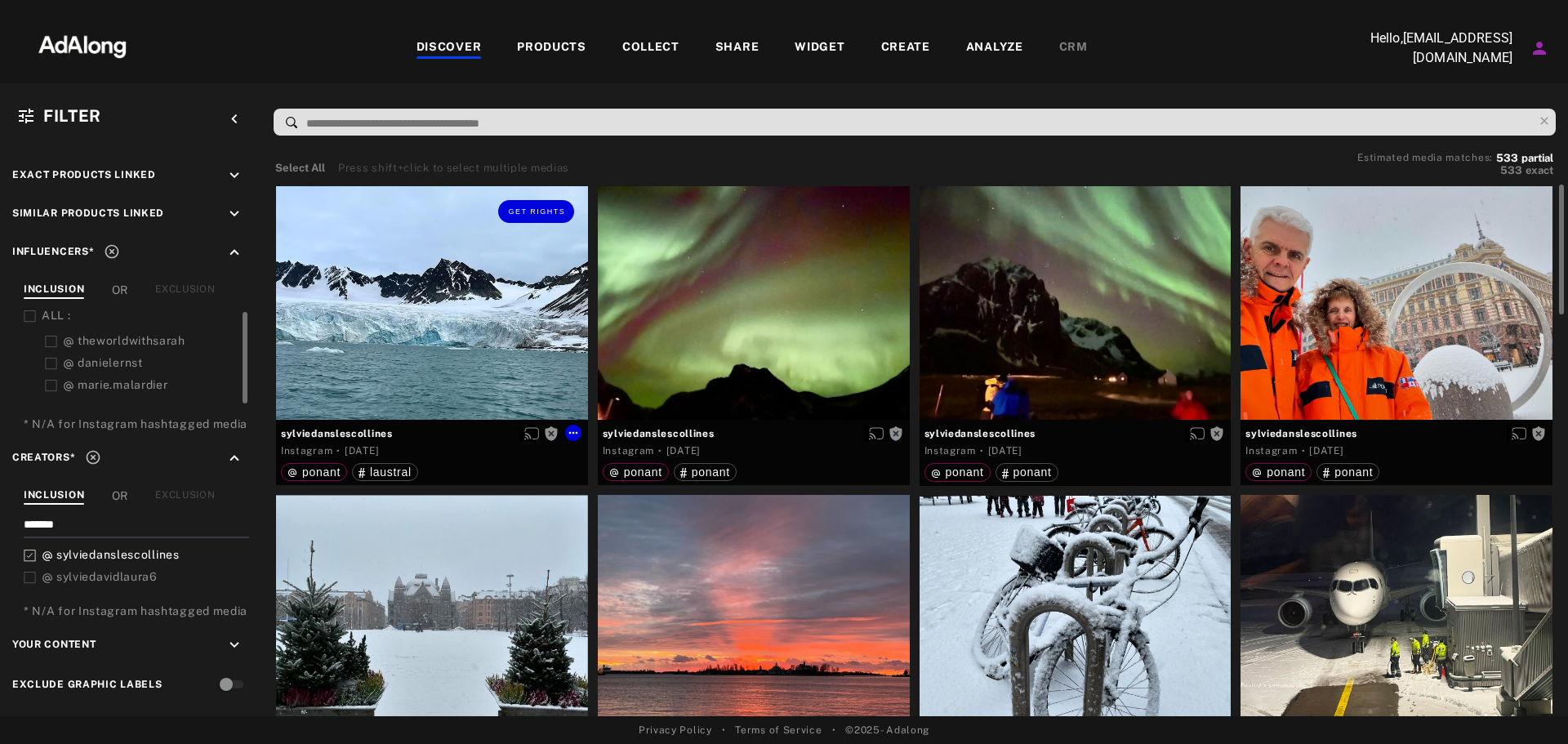
click at [408, 323] on div "Get rights" at bounding box center [432, 302] width 312 height 233
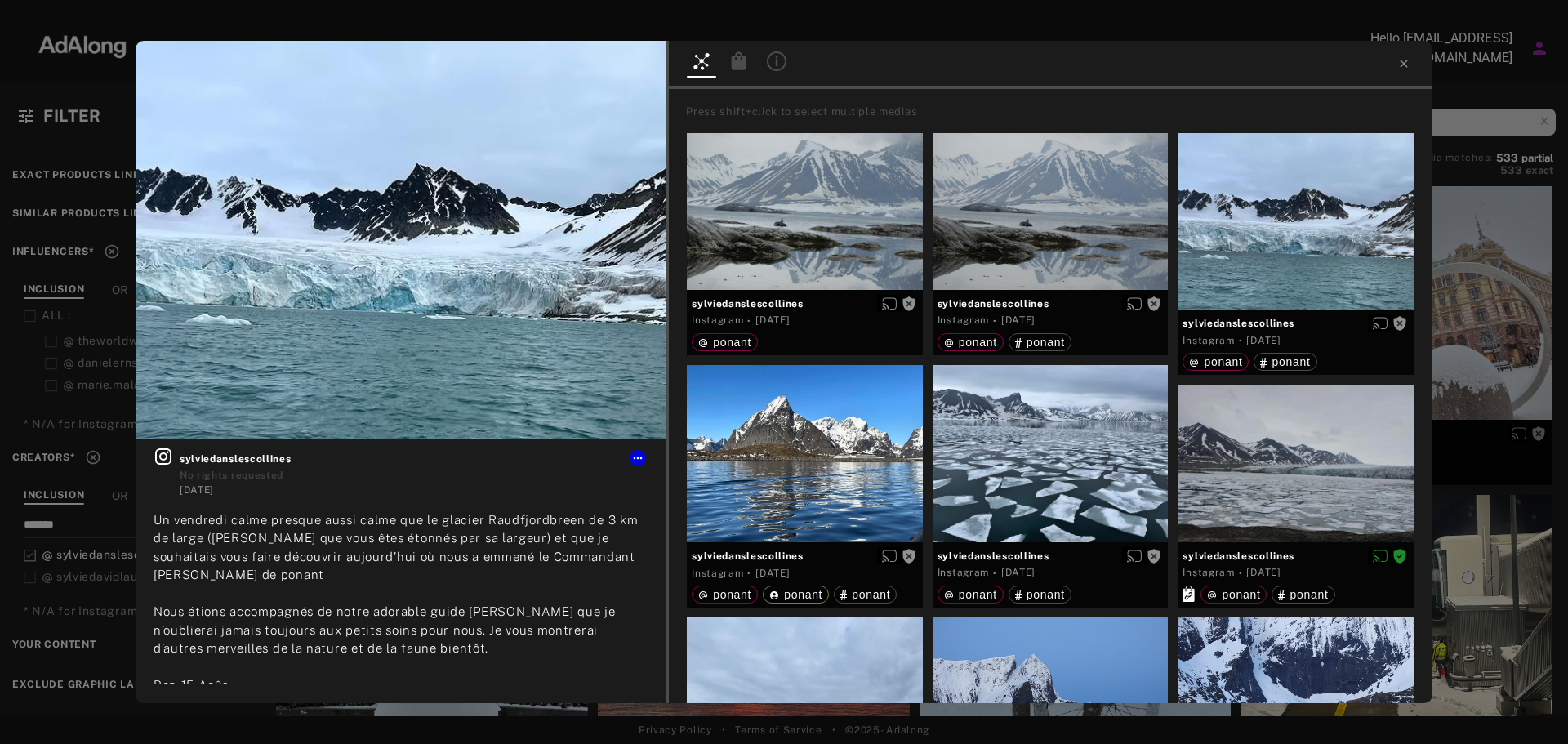
click at [802, 40] on div "Get rights sylviedanslescollines No rights requested [DATE] Un vendredi calme p…" at bounding box center [784, 372] width 1568 height 744
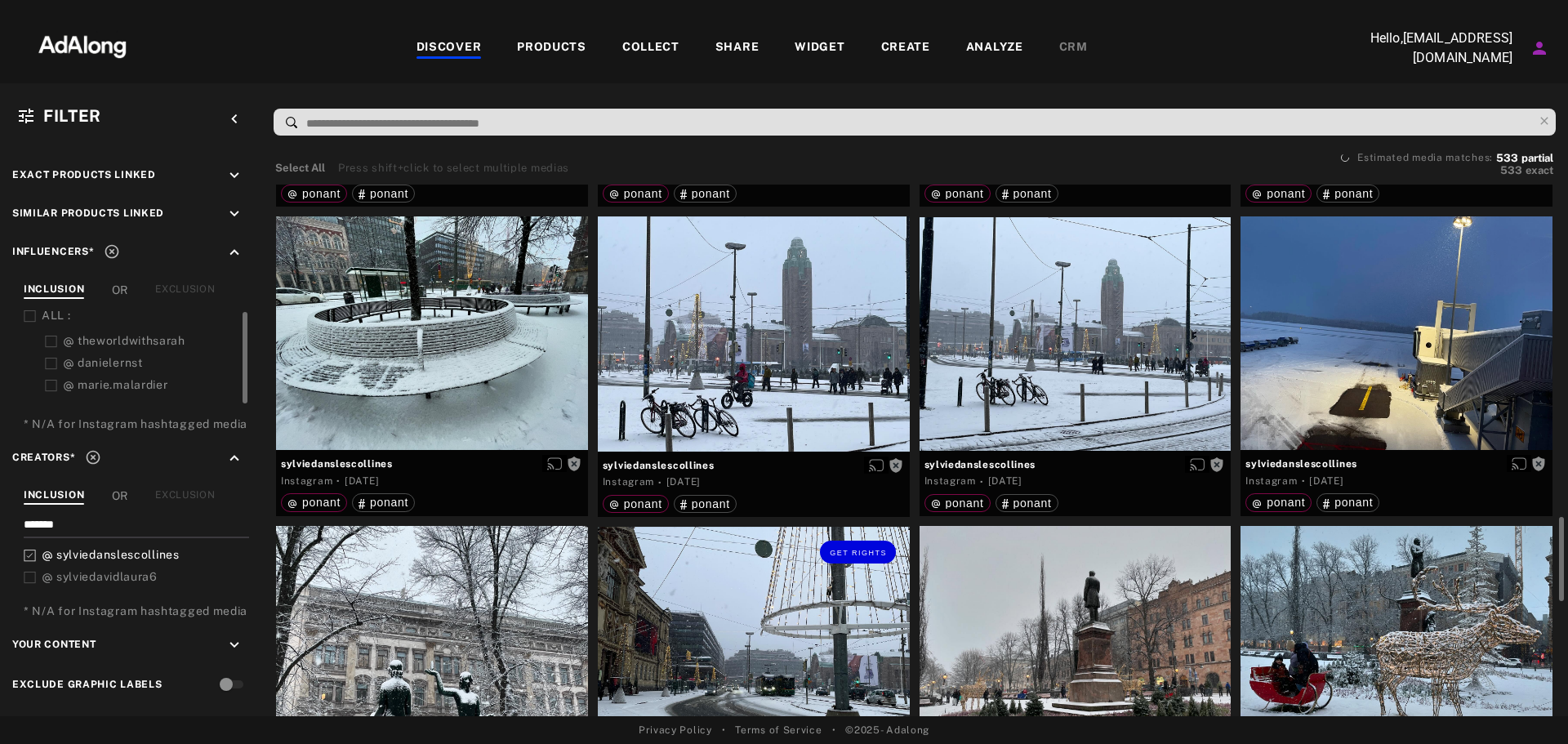
scroll to position [1061, 0]
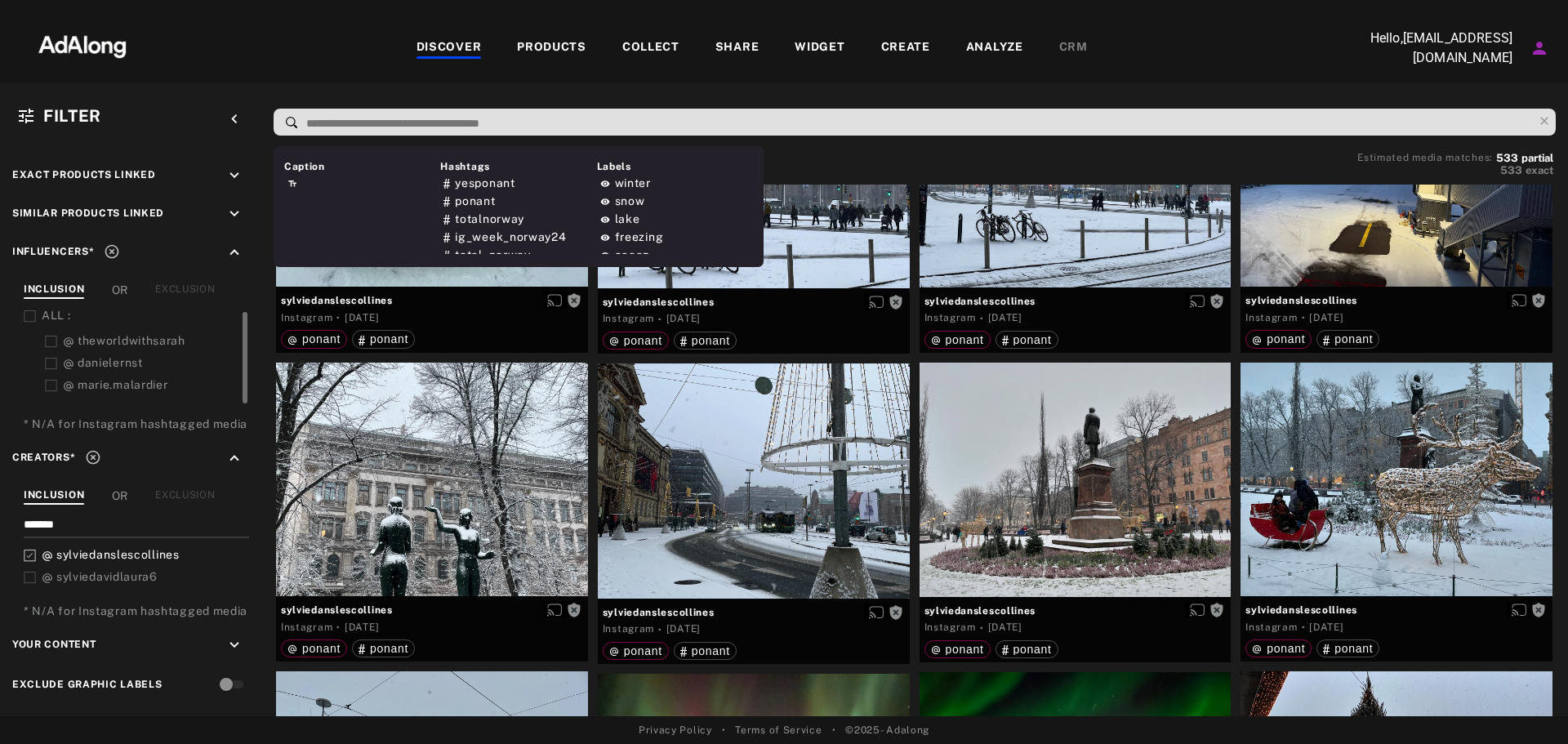
click at [393, 123] on input at bounding box center [918, 124] width 1228 height 22
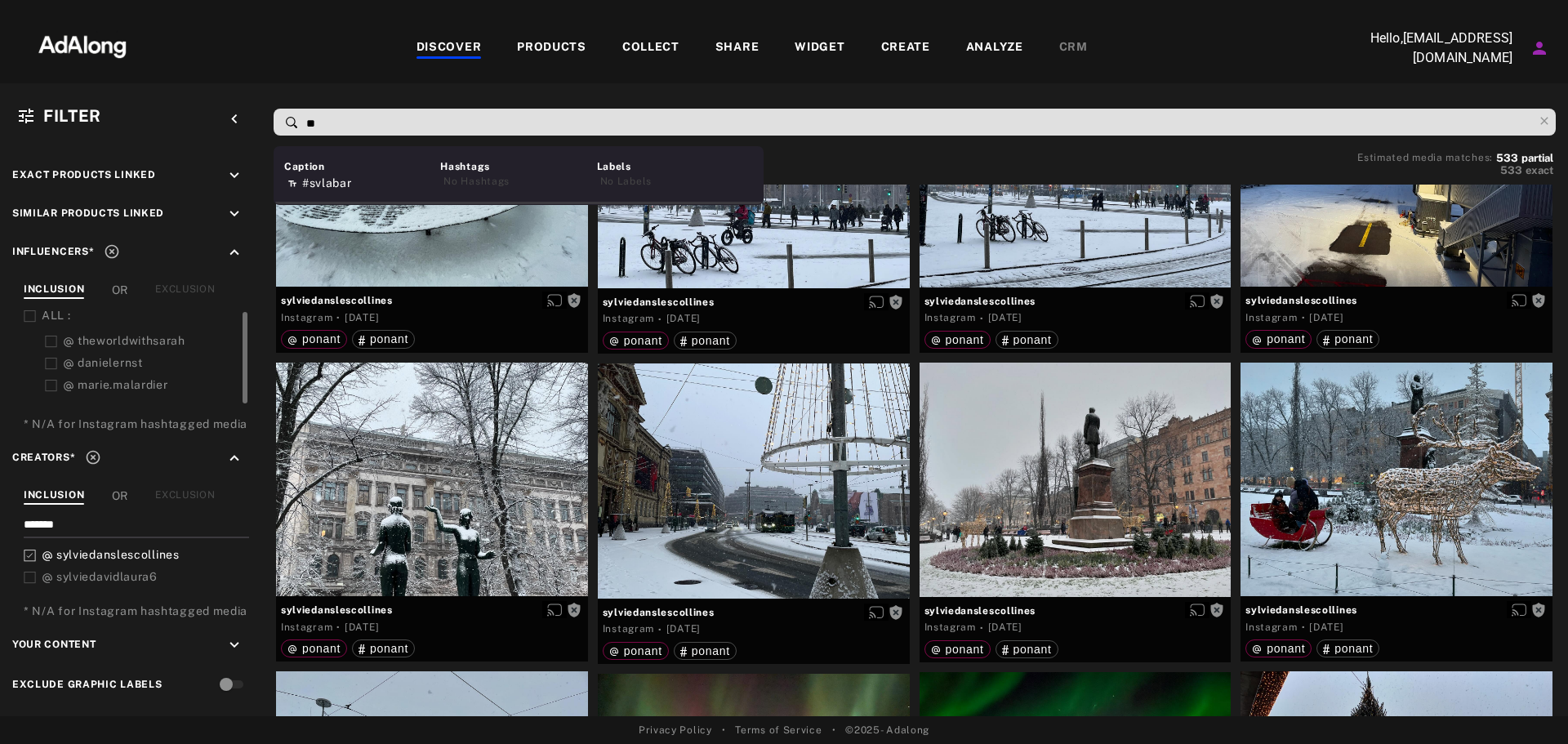
type input "*"
type input "**********"
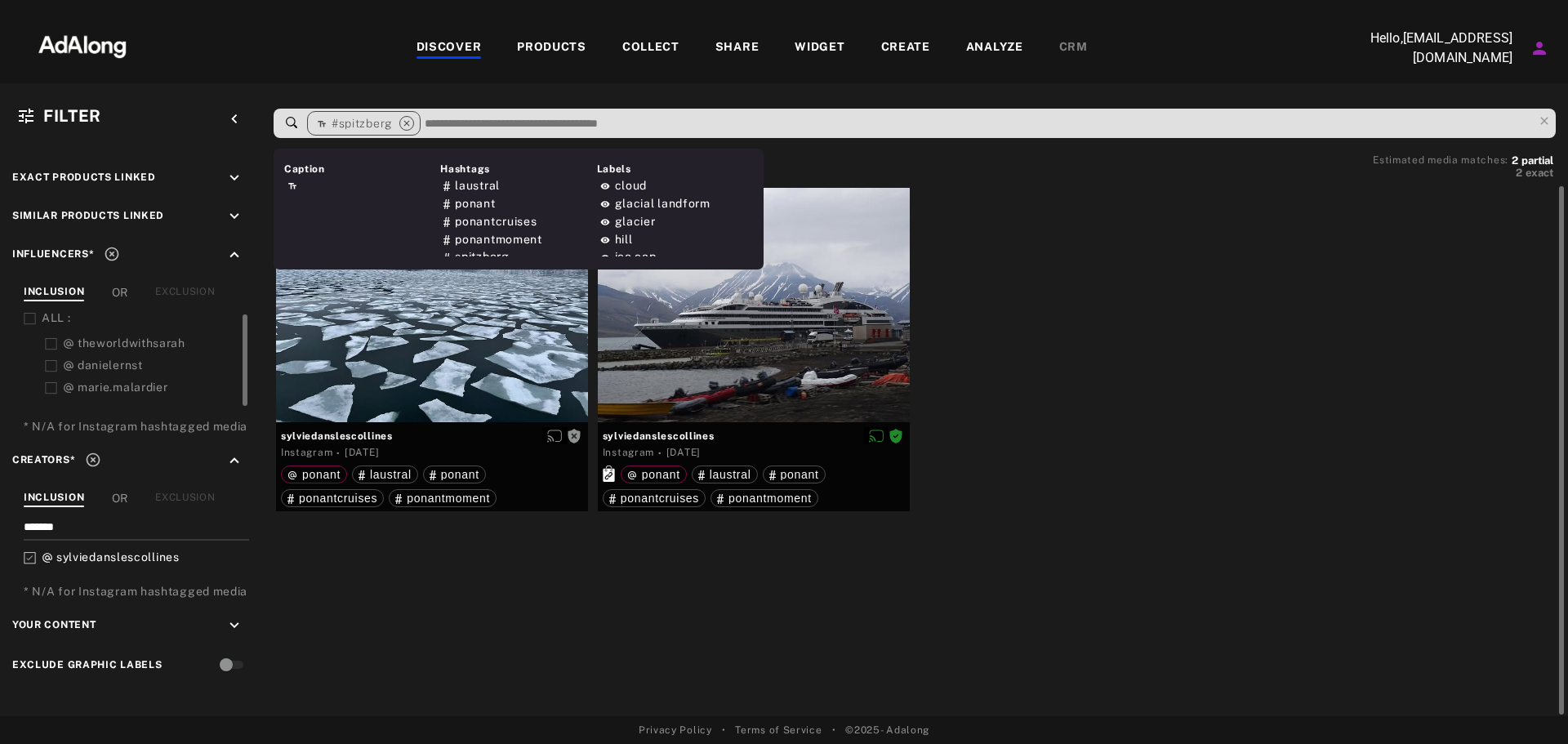
click at [432, 592] on div "sylviedanslescollines Instagram · [DATE] ponant laustral ponant ponantcruises p…" at bounding box center [917, 451] width 1294 height 530
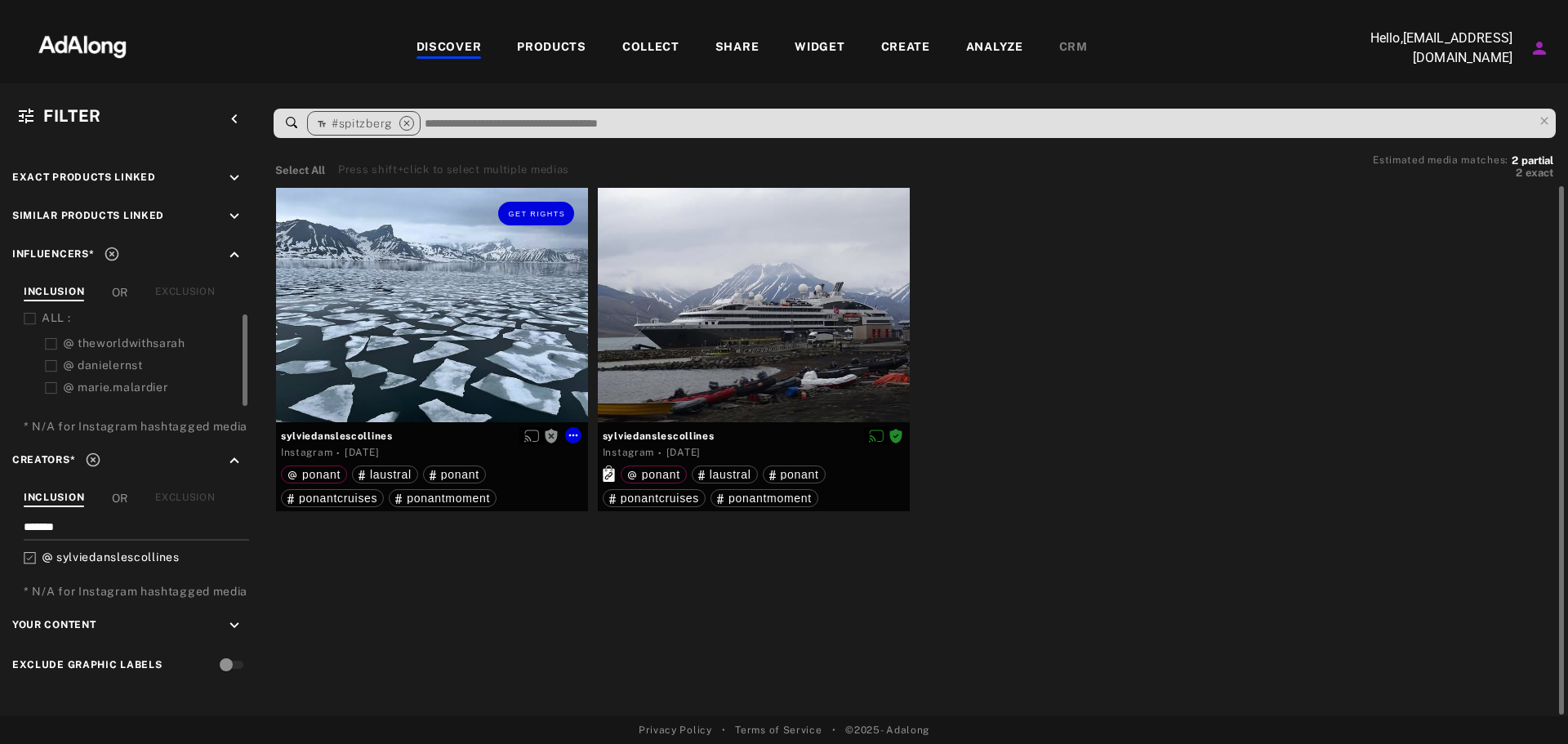
click at [413, 342] on div "Get rights" at bounding box center [432, 304] width 312 height 233
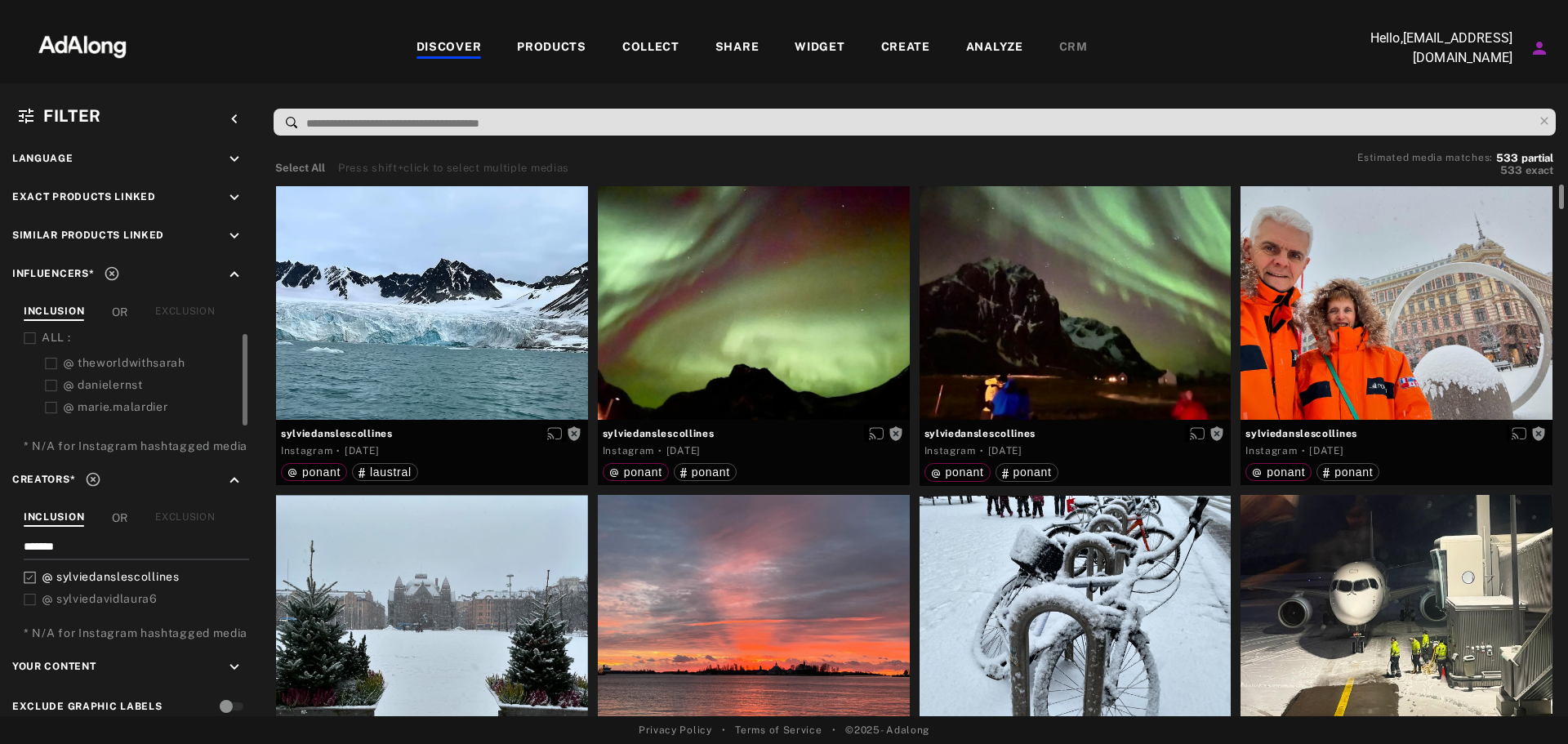
drag, startPoint x: 1561, startPoint y: 631, endPoint x: 1567, endPoint y: -7, distance: 638.0
click at [1567, 0] on html "DISCOVER PRODUCTS COLLECT SHARE WIDGET CREATE ANALYZE CRM Hello, [EMAIL_ADDRESS…" at bounding box center [784, 372] width 1568 height 744
click at [417, 305] on div "Get rights" at bounding box center [432, 302] width 312 height 233
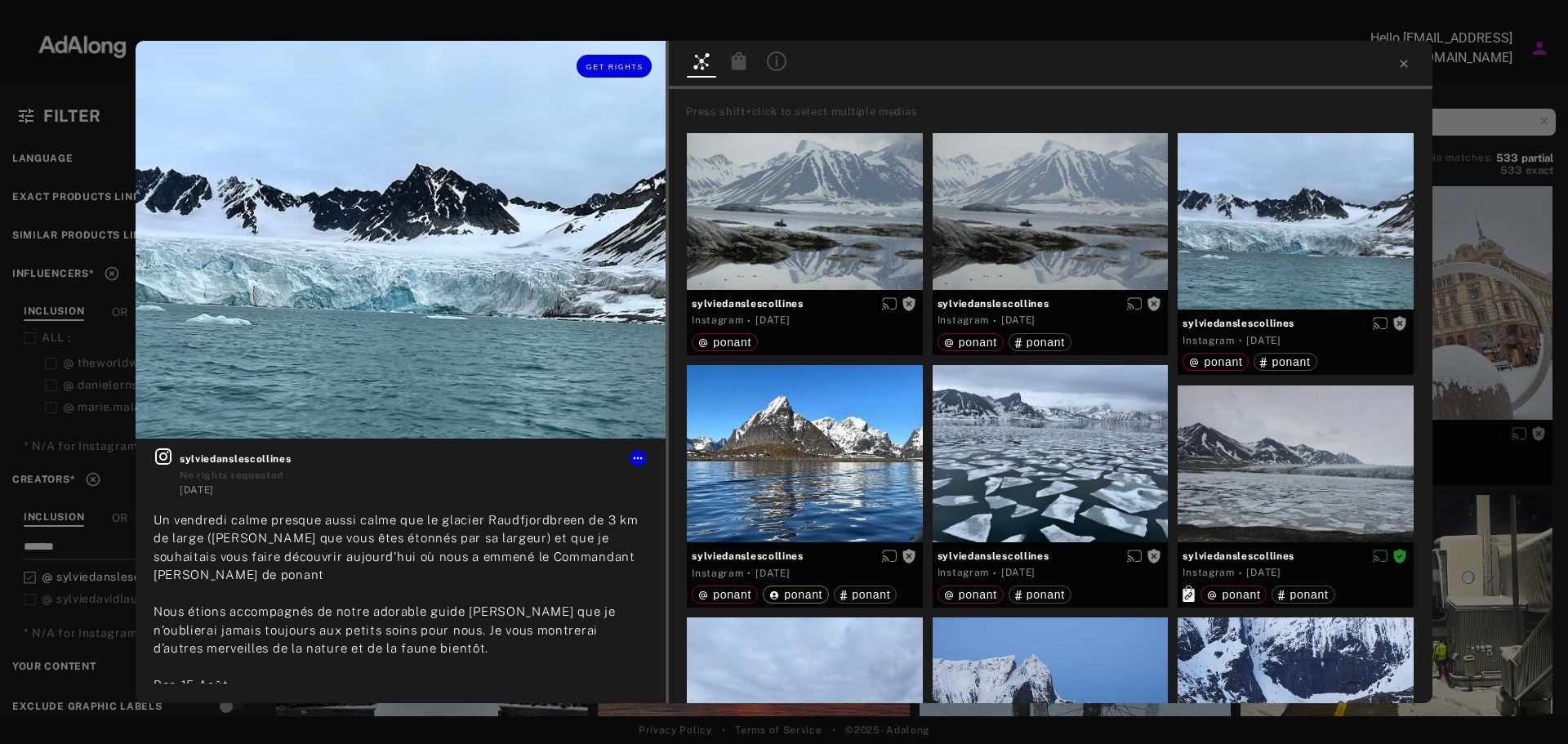
click at [351, 325] on img at bounding box center [400, 239] width 530 height 397
click at [641, 457] on icon at bounding box center [638, 457] width 9 height 2
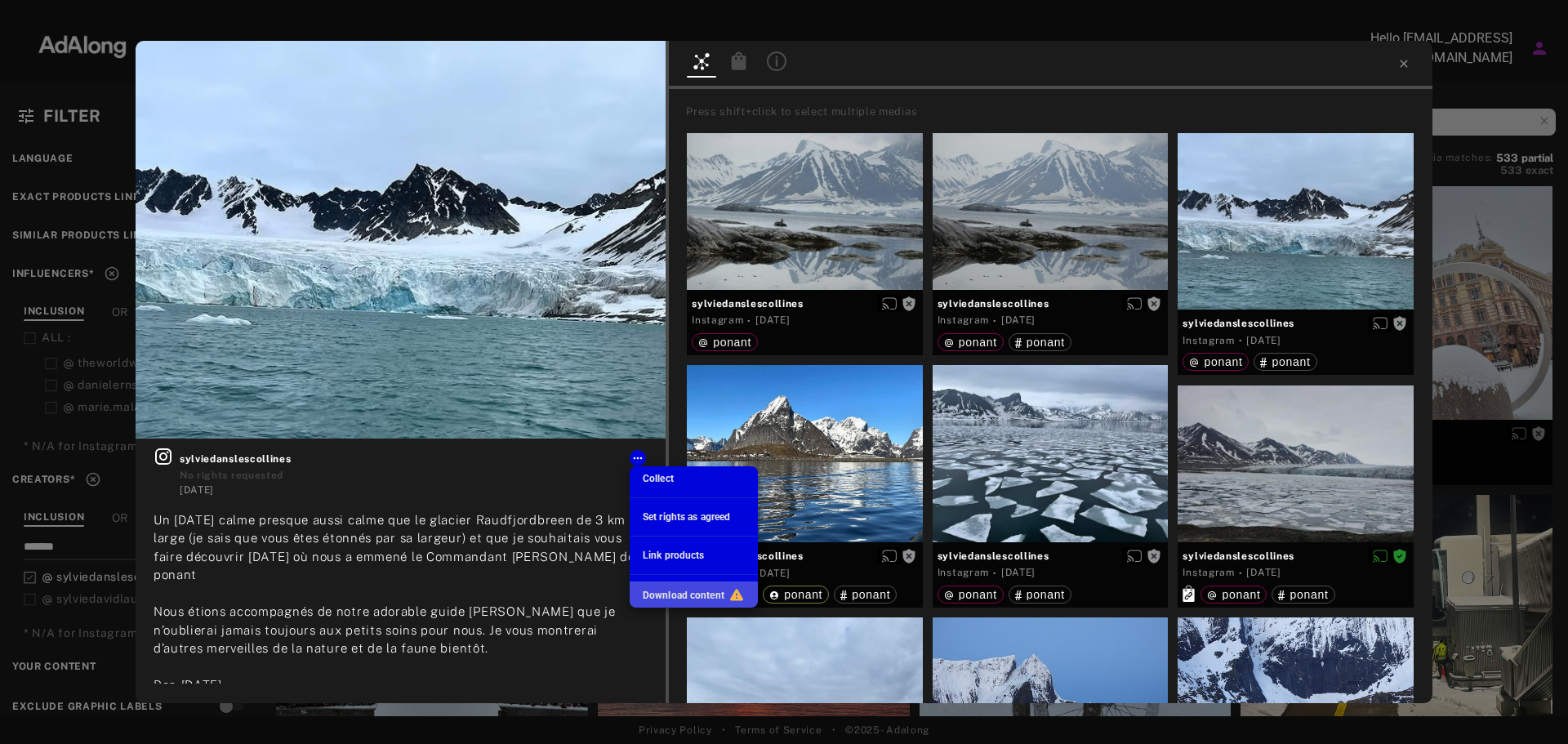
click at [702, 594] on span "Download content" at bounding box center [683, 595] width 82 height 12
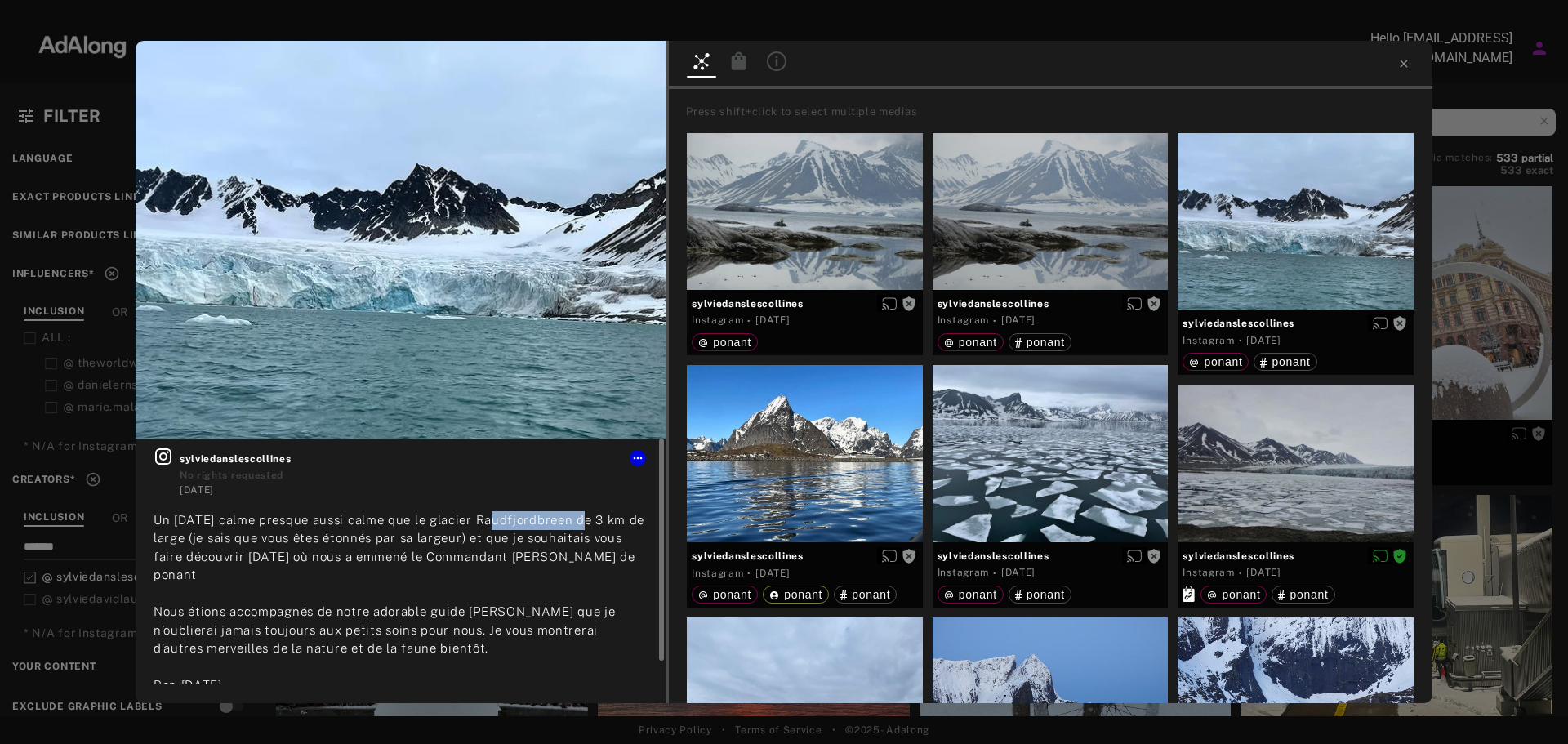
drag, startPoint x: 580, startPoint y: 519, endPoint x: 488, endPoint y: 520, distance: 92.0
click at [488, 520] on span "Un vendredi calme presque aussi calme que le glacier Raudfjordbreen de 3 km de …" at bounding box center [398, 603] width 490 height 180
copy span "Raudfjordbreen"
click at [703, 26] on div at bounding box center [784, 14] width 1568 height 29
click at [1402, 63] on icon at bounding box center [1403, 63] width 13 height 13
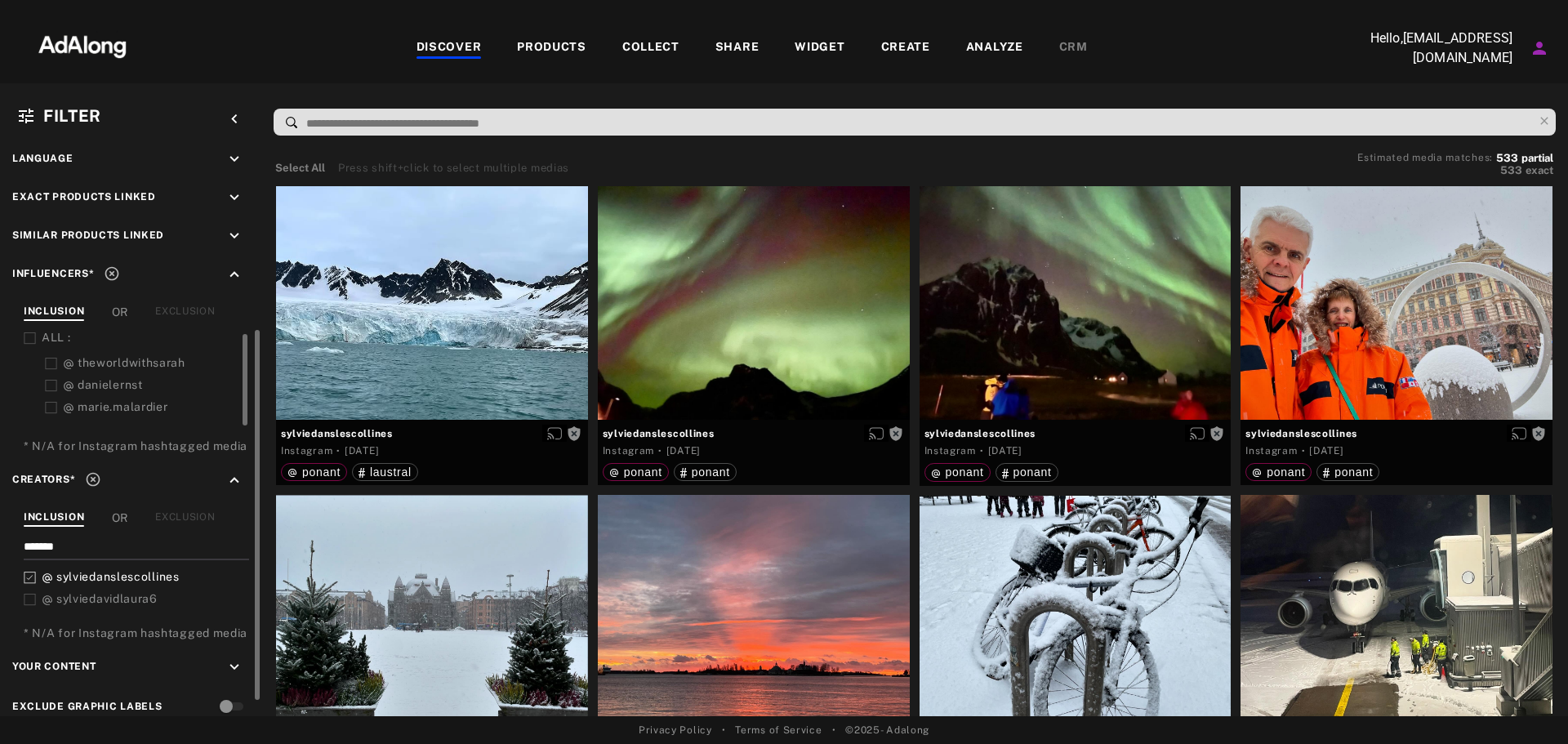
click at [36, 571] on icon at bounding box center [30, 577] width 12 height 12
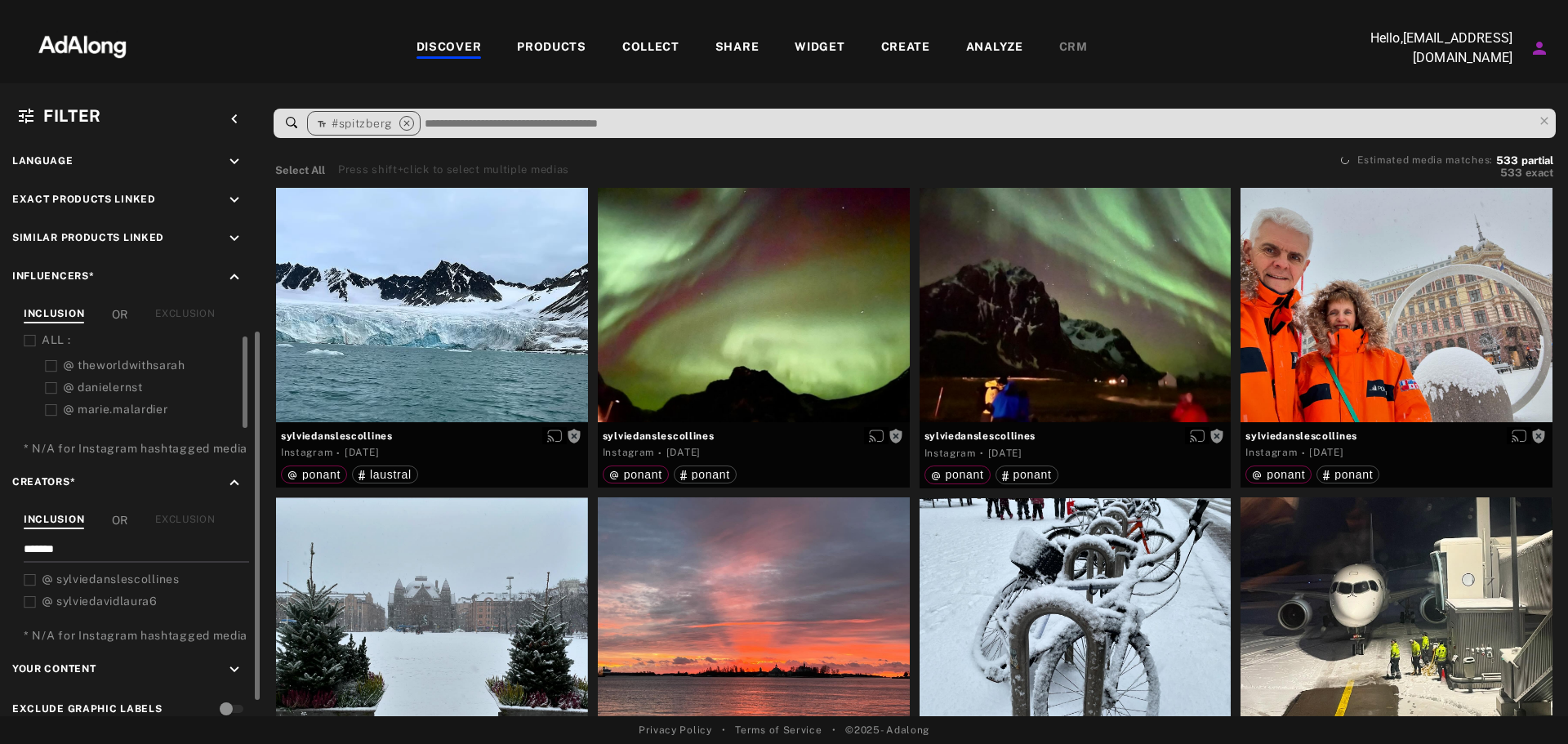
drag, startPoint x: 48, startPoint y: 552, endPoint x: 33, endPoint y: 549, distance: 15.3
click at [33, 549] on input "*******" at bounding box center [132, 551] width 218 height 22
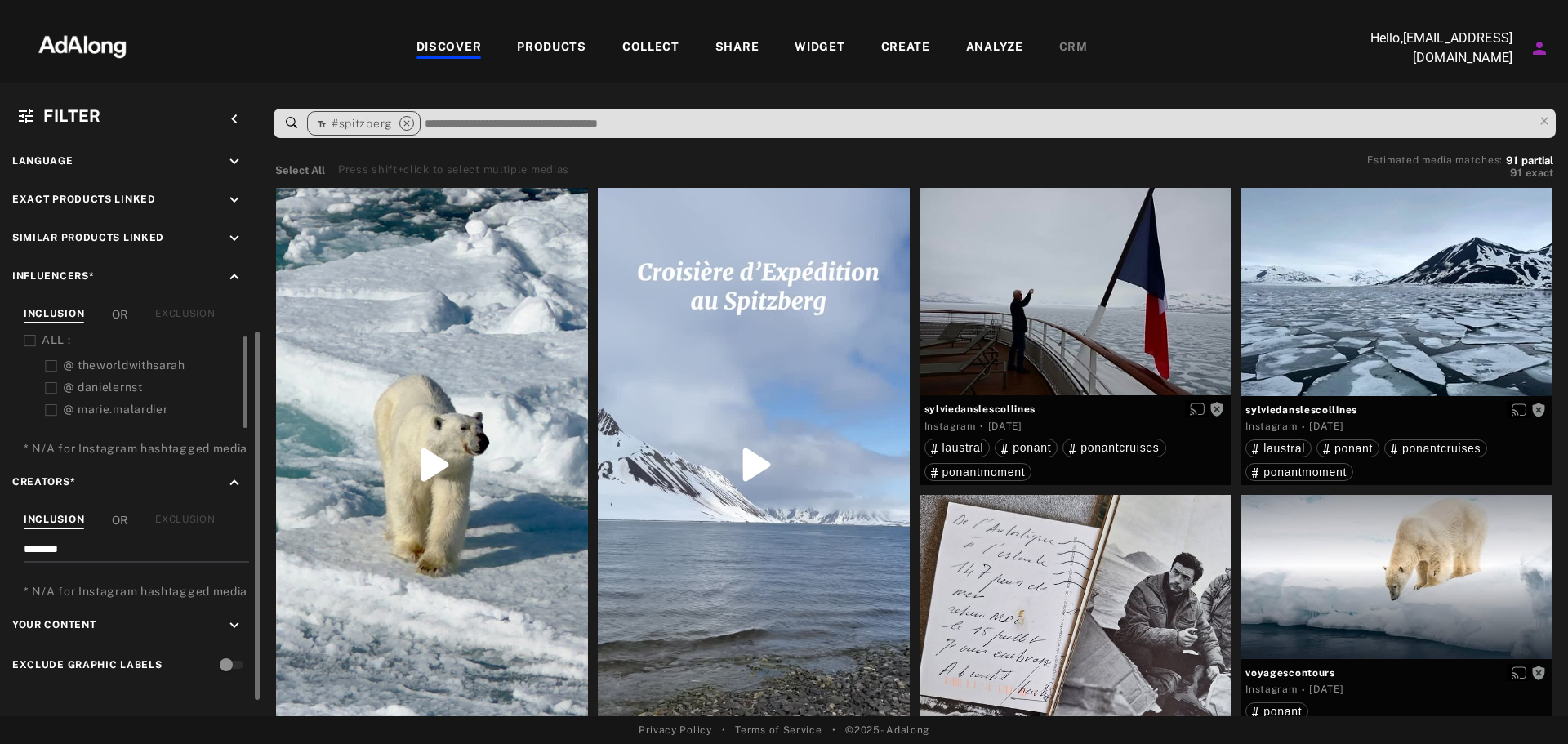
scroll to position [265, 0]
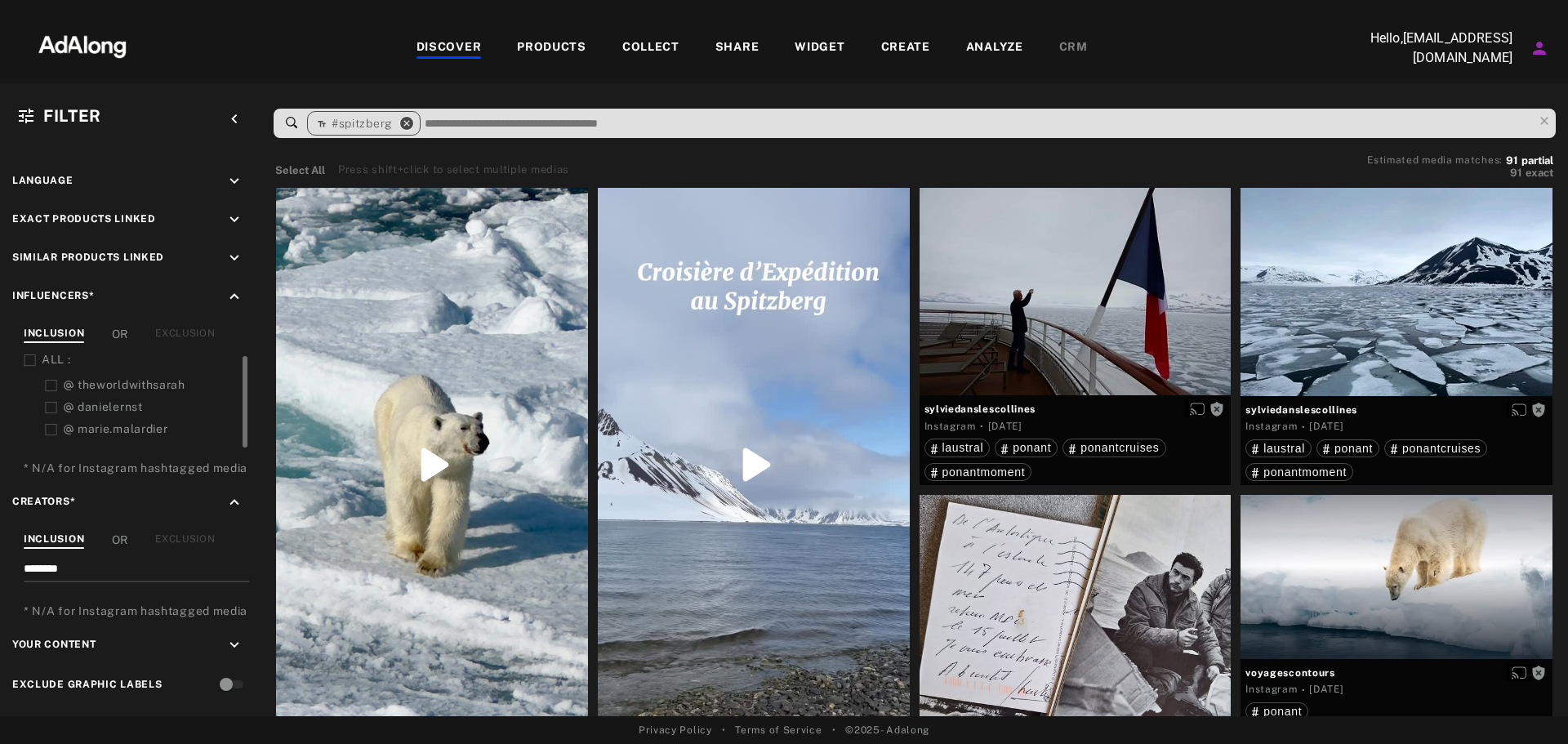
click at [406, 120] on icon "close" at bounding box center [406, 123] width 15 height 15
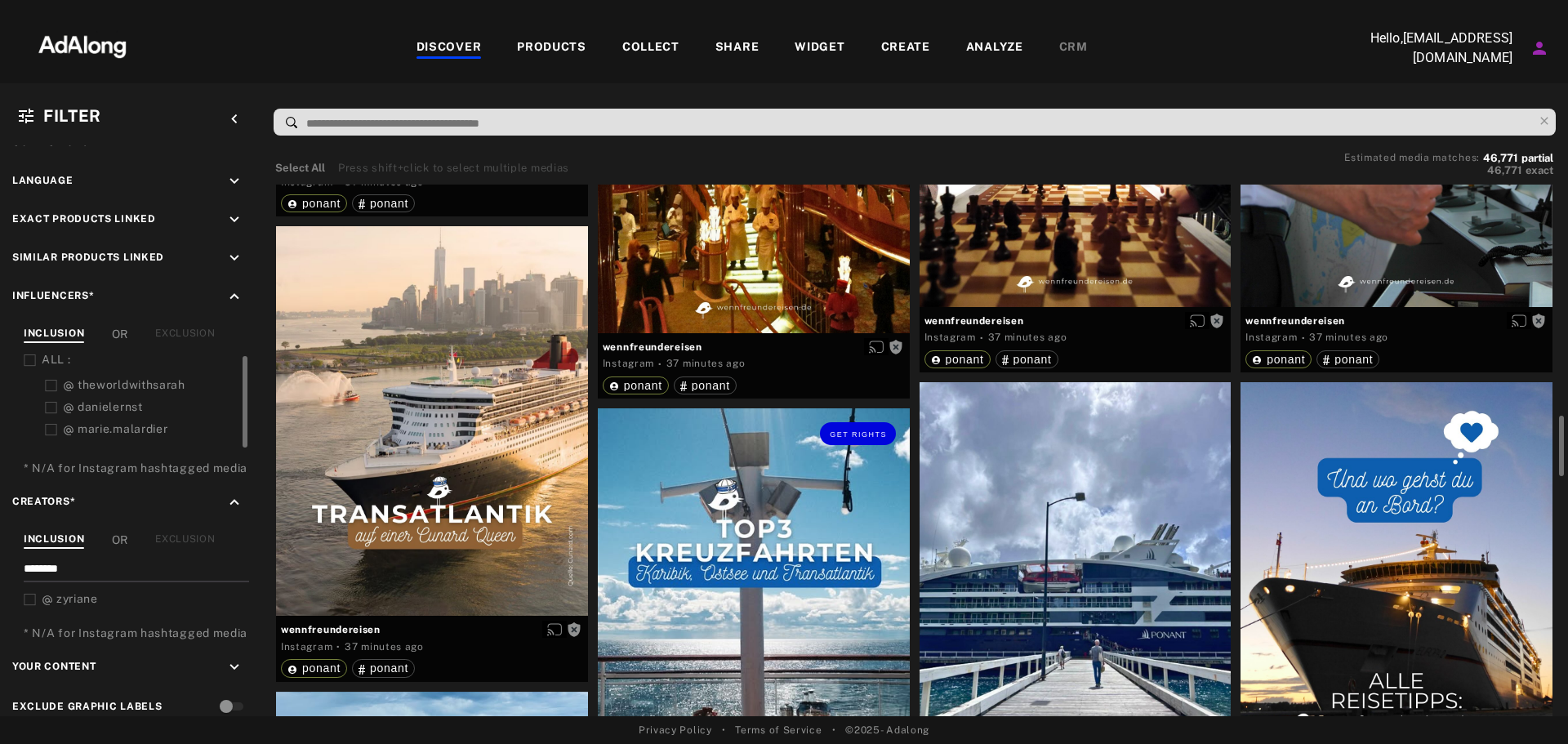
scroll to position [1306, 0]
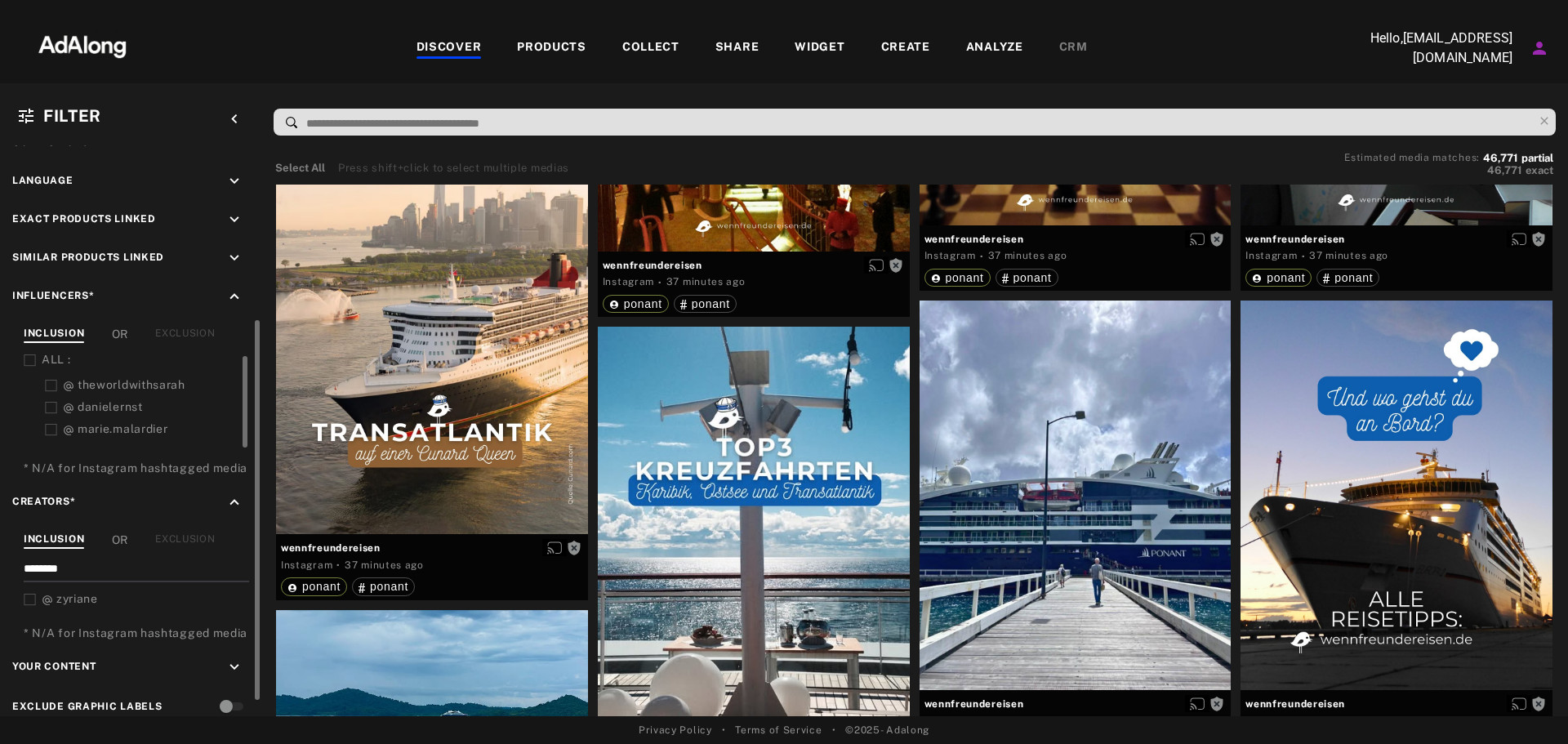
click at [105, 561] on input "********" at bounding box center [132, 571] width 218 height 22
click at [35, 598] on icon at bounding box center [30, 600] width 12 height 12
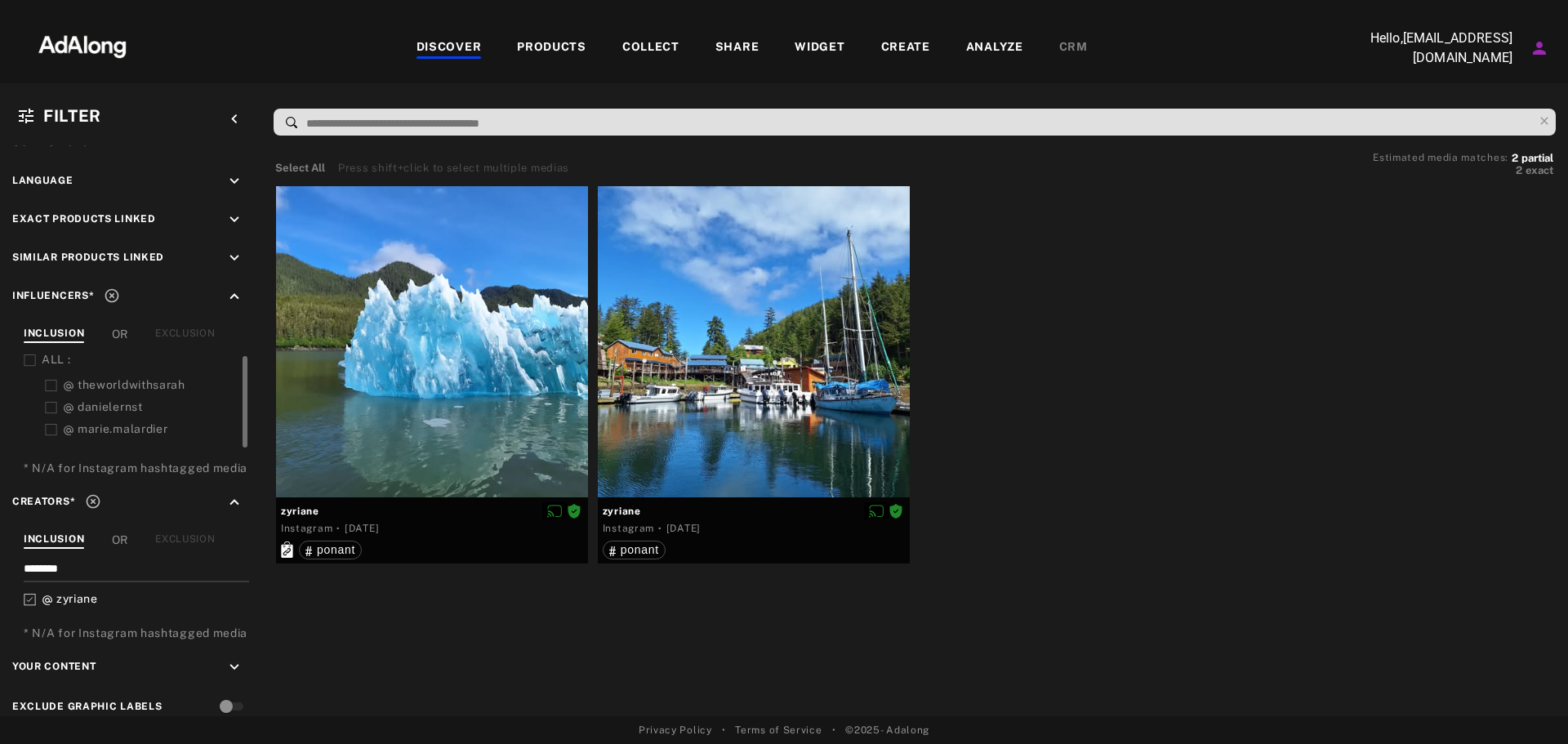
click at [82, 560] on input "********" at bounding box center [132, 571] width 218 height 22
drag, startPoint x: 73, startPoint y: 567, endPoint x: 0, endPoint y: 563, distance: 73.1
click at [0, 563] on div "Filters applied keyboard_arrow_down Dates keyboard_arrow_down Network keyboard_…" at bounding box center [131, 311] width 261 height 856
paste input "**********"
type input "******"
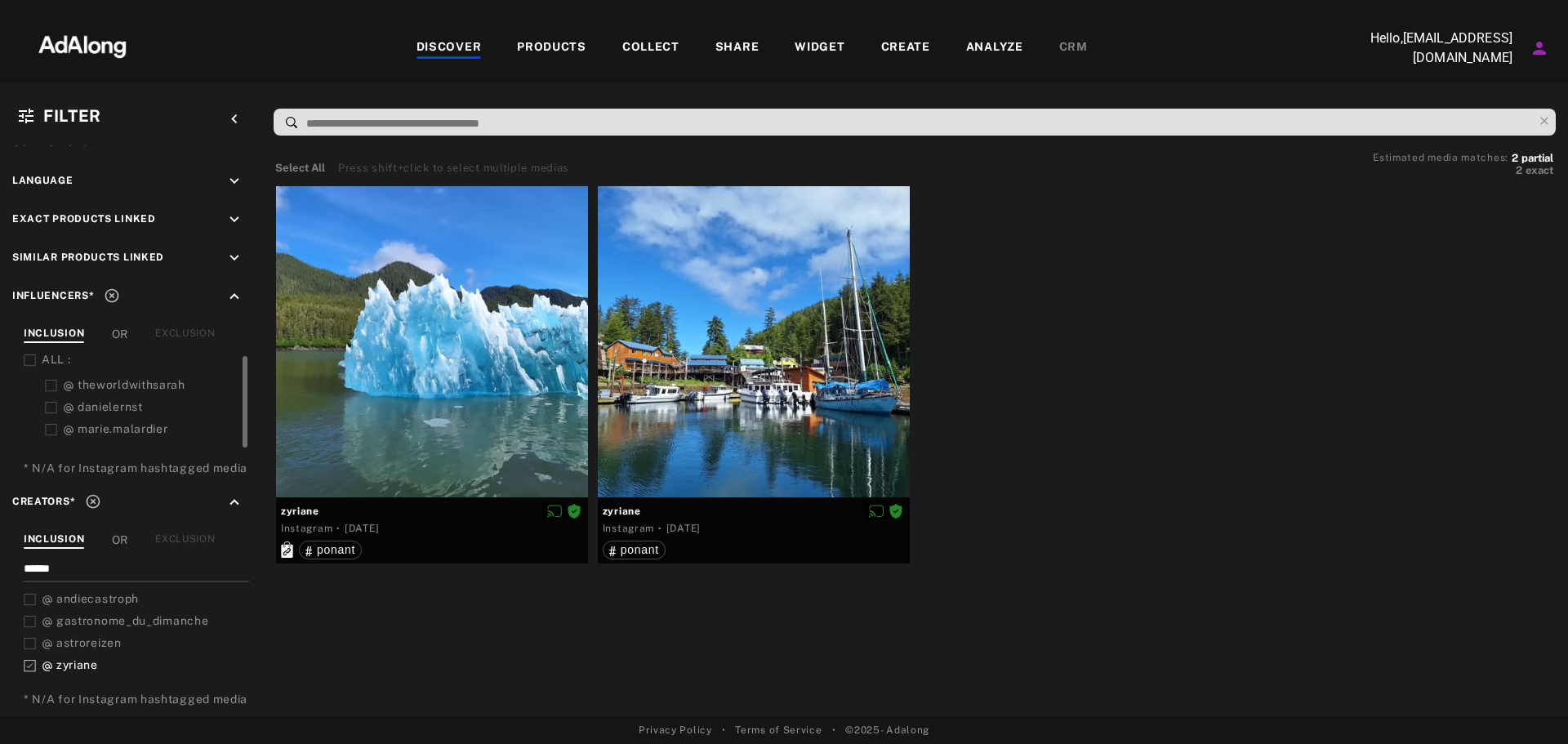
click at [30, 645] on icon at bounding box center [30, 643] width 12 height 12
click at [32, 665] on icon at bounding box center [30, 665] width 12 height 12
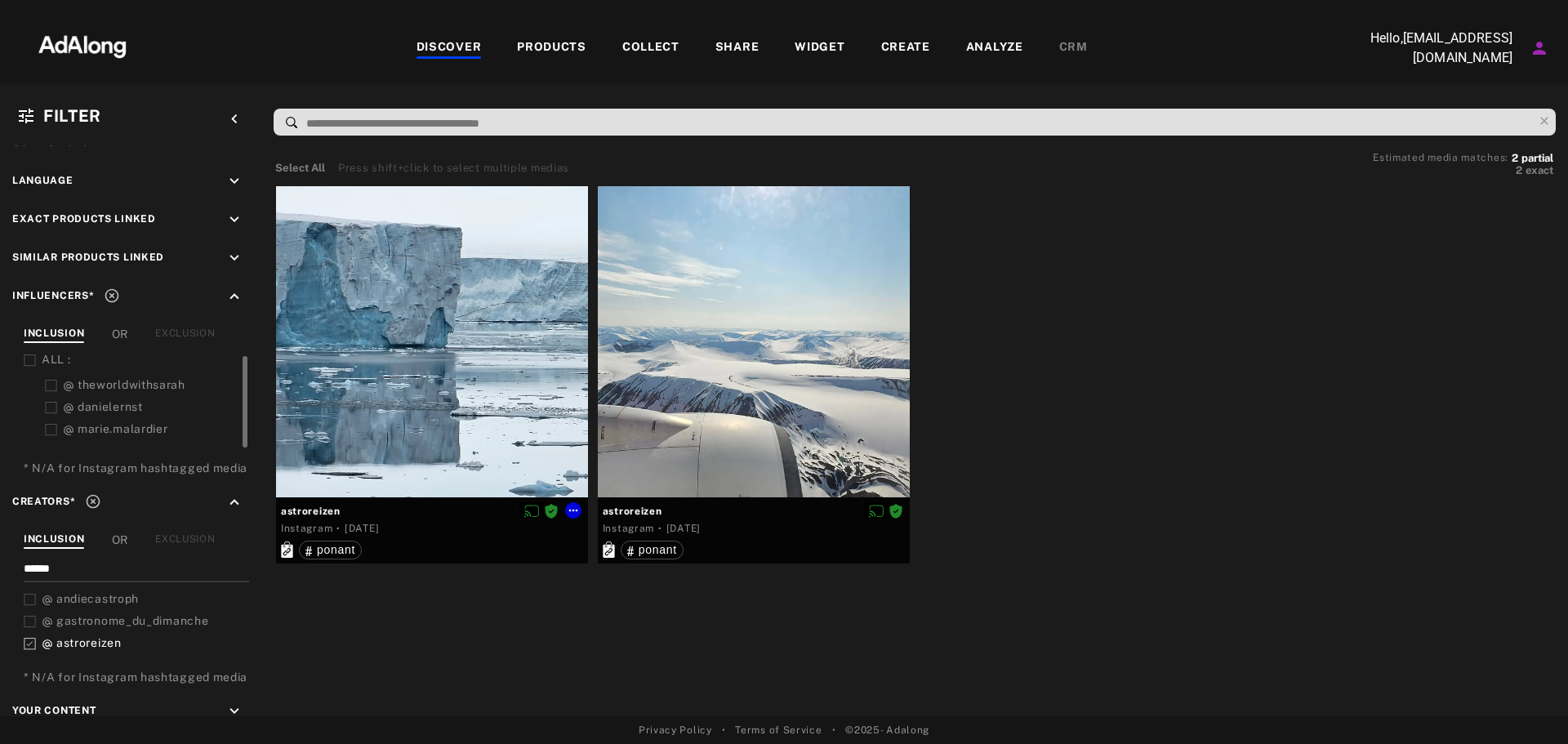
click at [411, 338] on div at bounding box center [432, 342] width 312 height 312
